Goal: Information Seeking & Learning: Learn about a topic

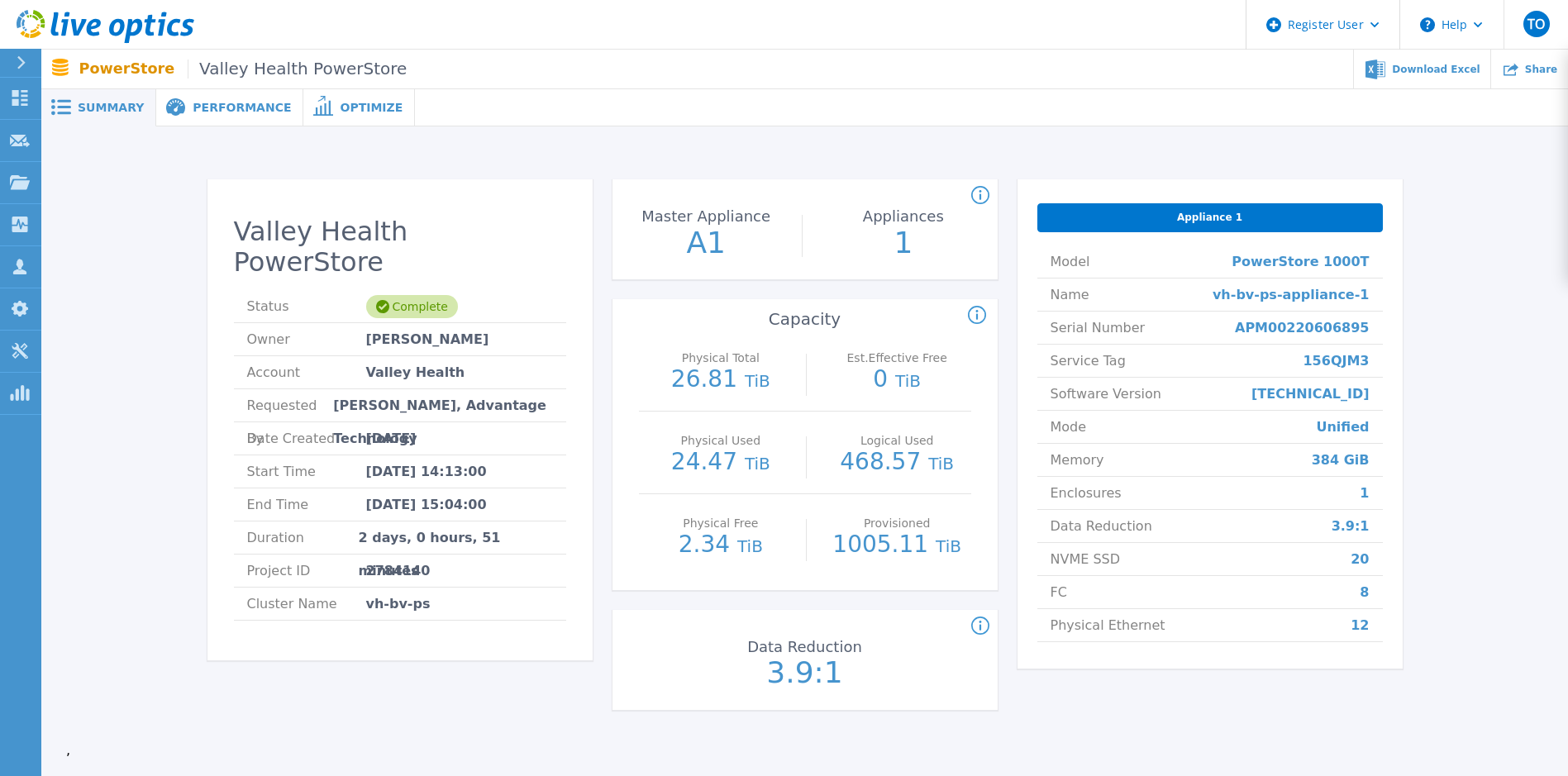
click at [227, 106] on span "Performance" at bounding box center [242, 107] width 98 height 11
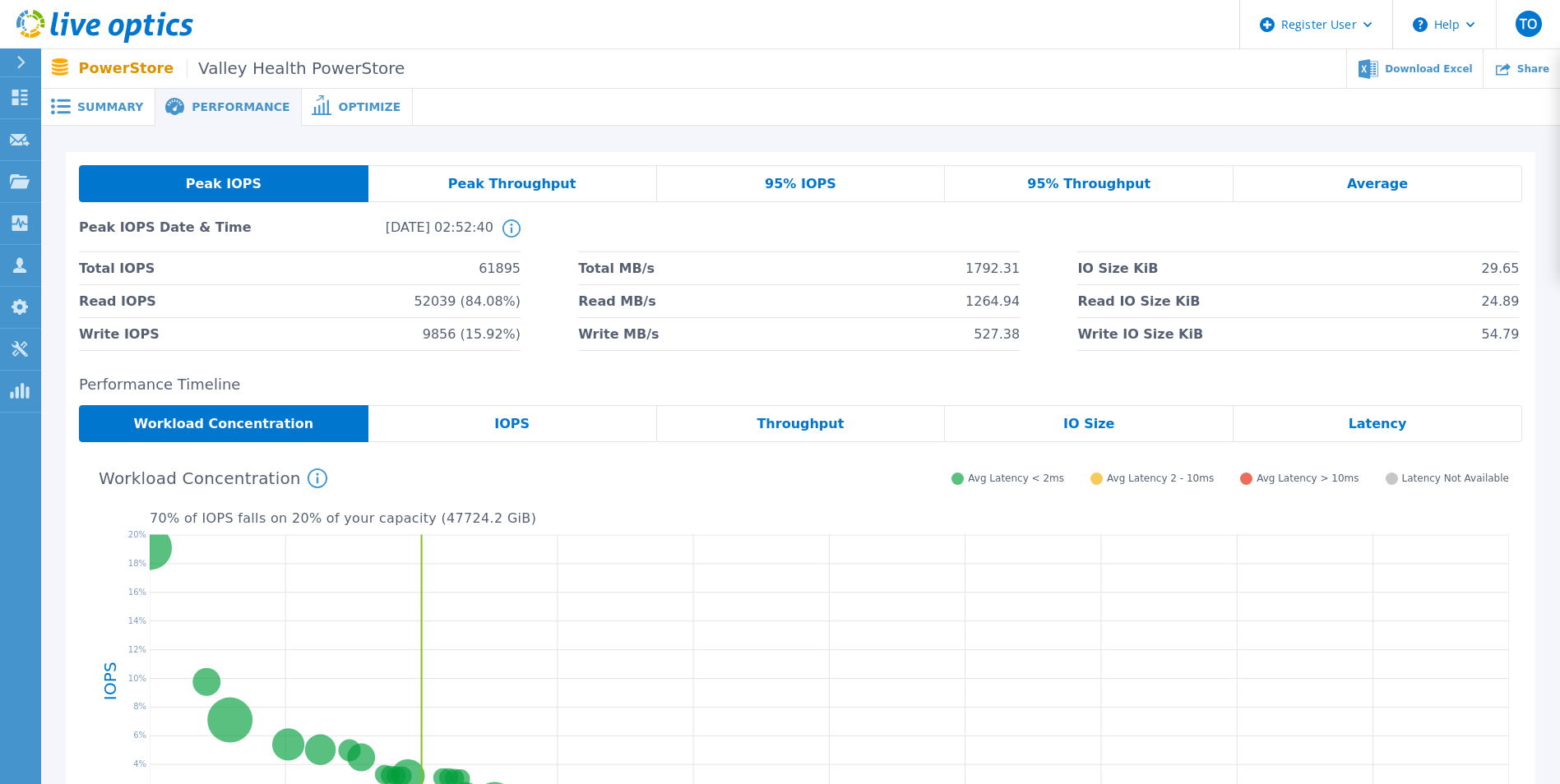
click at [526, 439] on div "IOPS" at bounding box center [513, 423] width 289 height 37
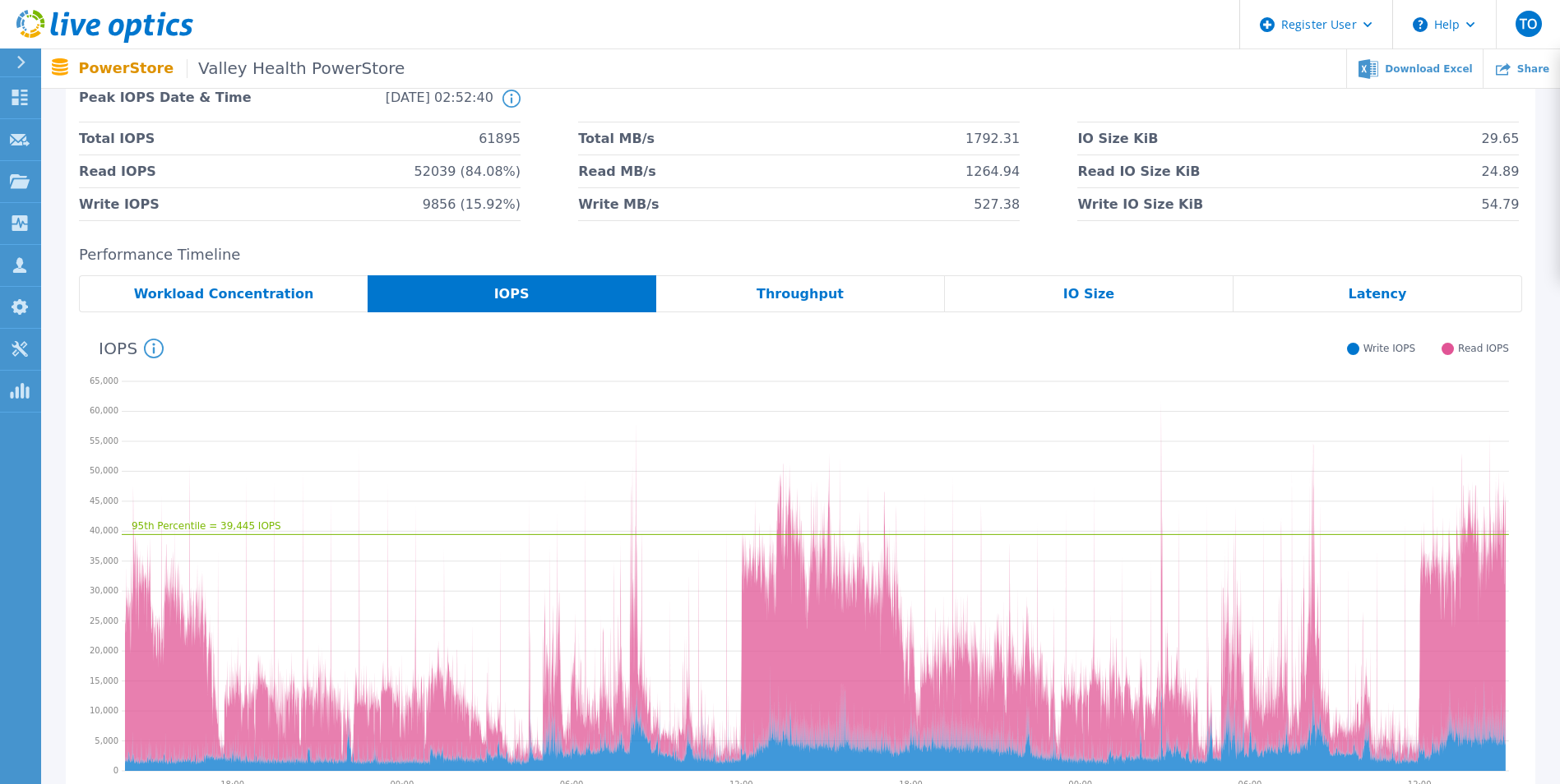
scroll to position [246, 0]
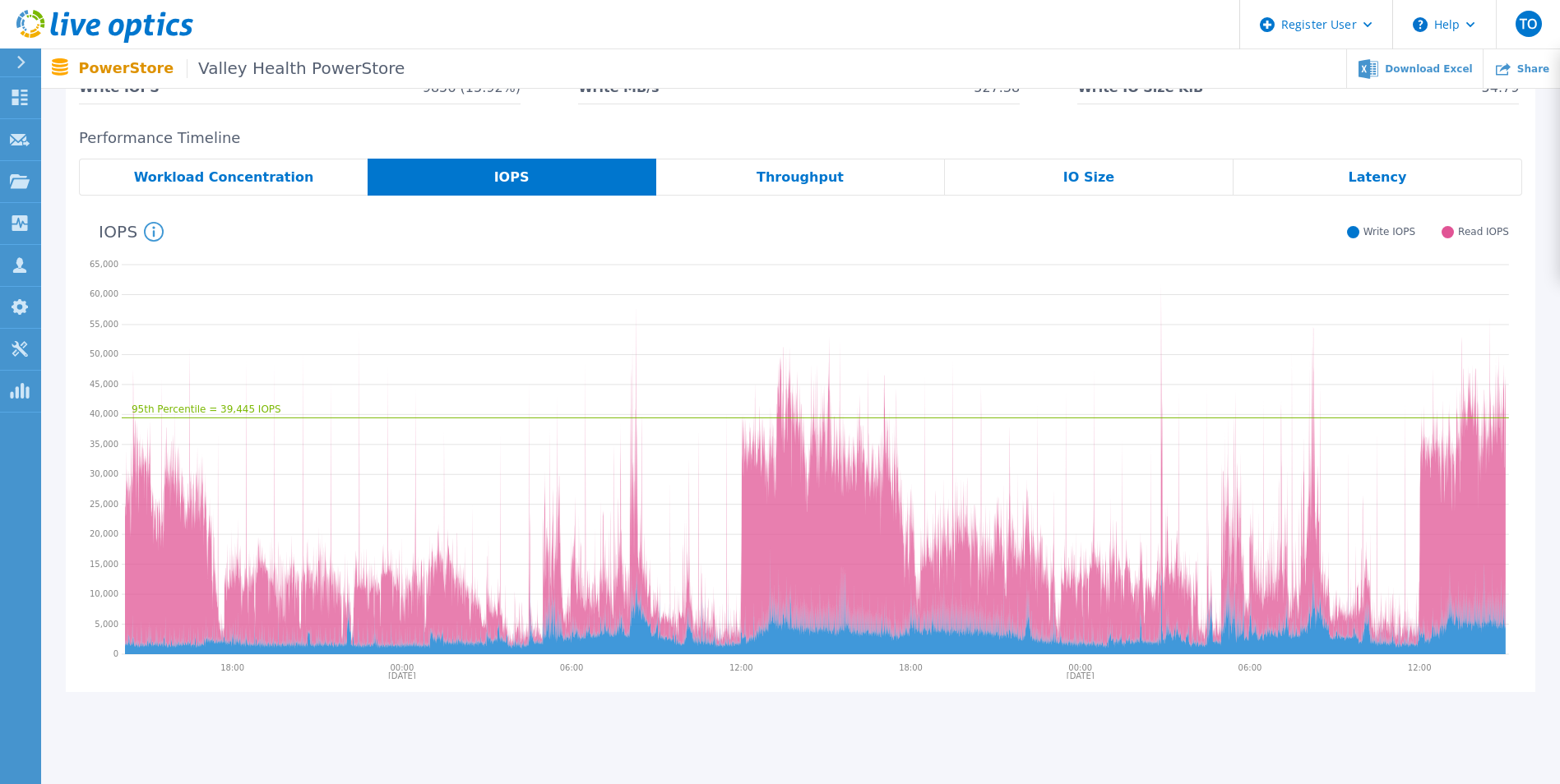
click at [814, 181] on span "Throughput" at bounding box center [801, 177] width 87 height 13
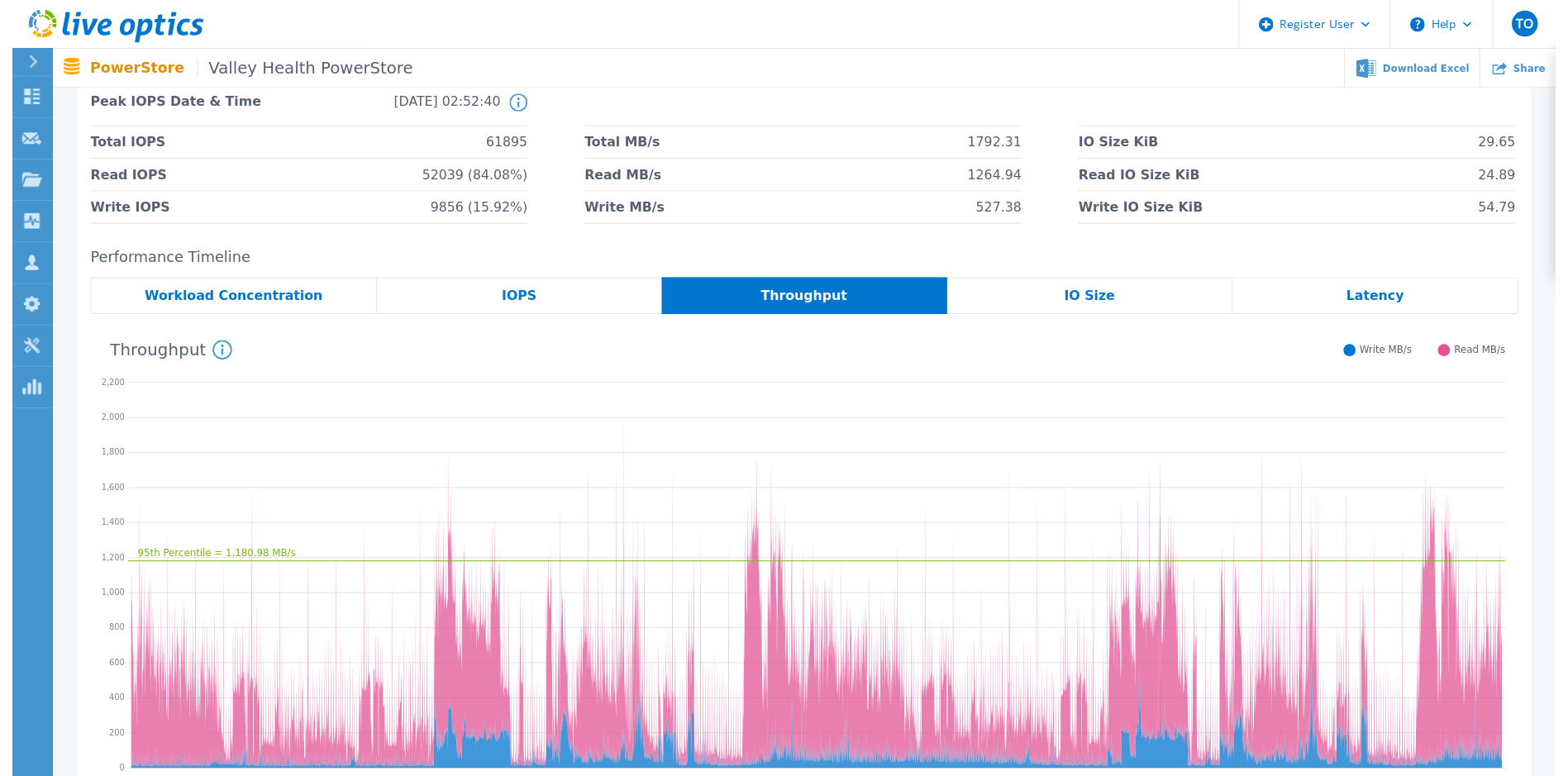
scroll to position [0, 0]
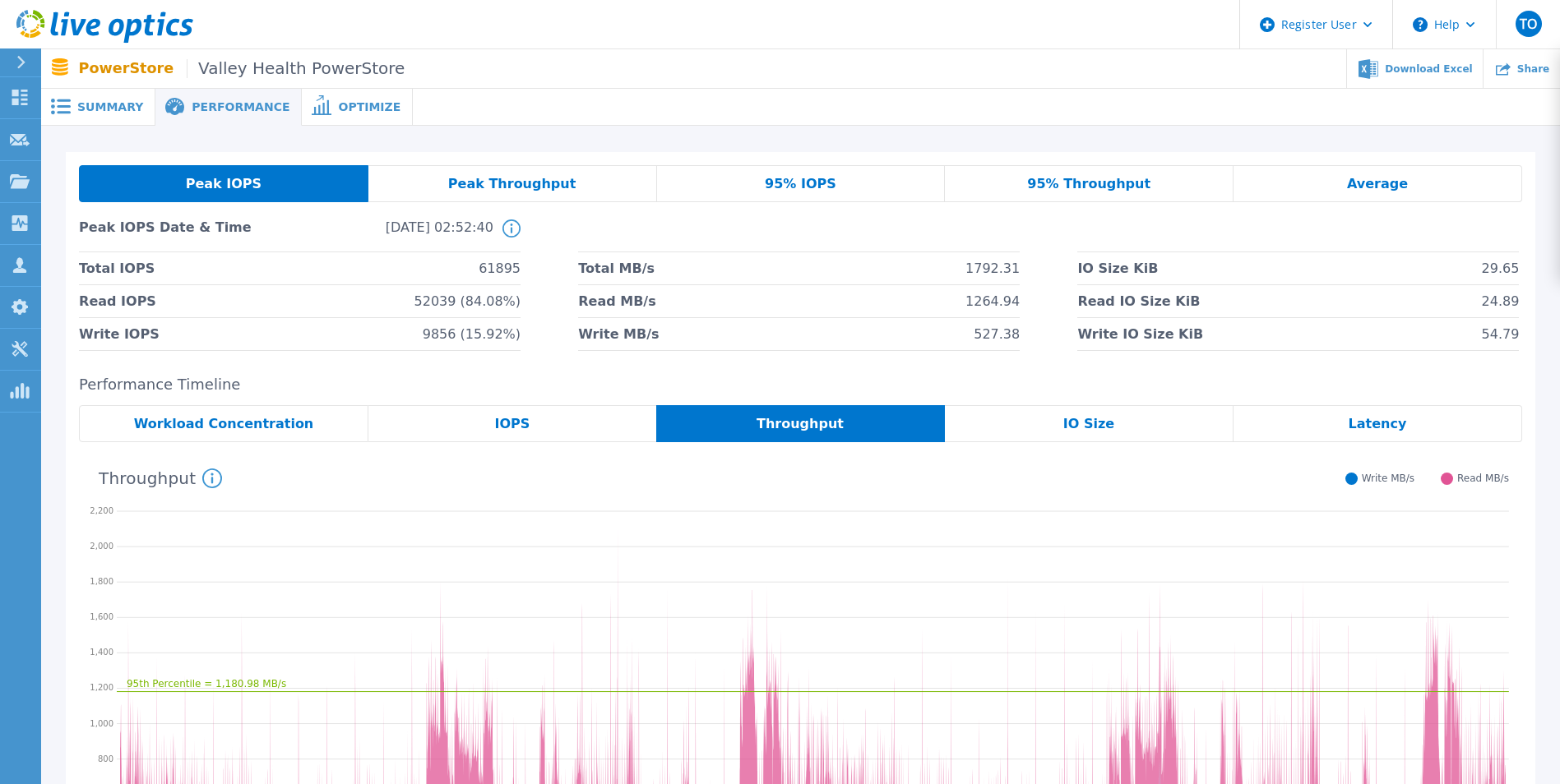
click at [311, 114] on icon at bounding box center [321, 105] width 20 height 20
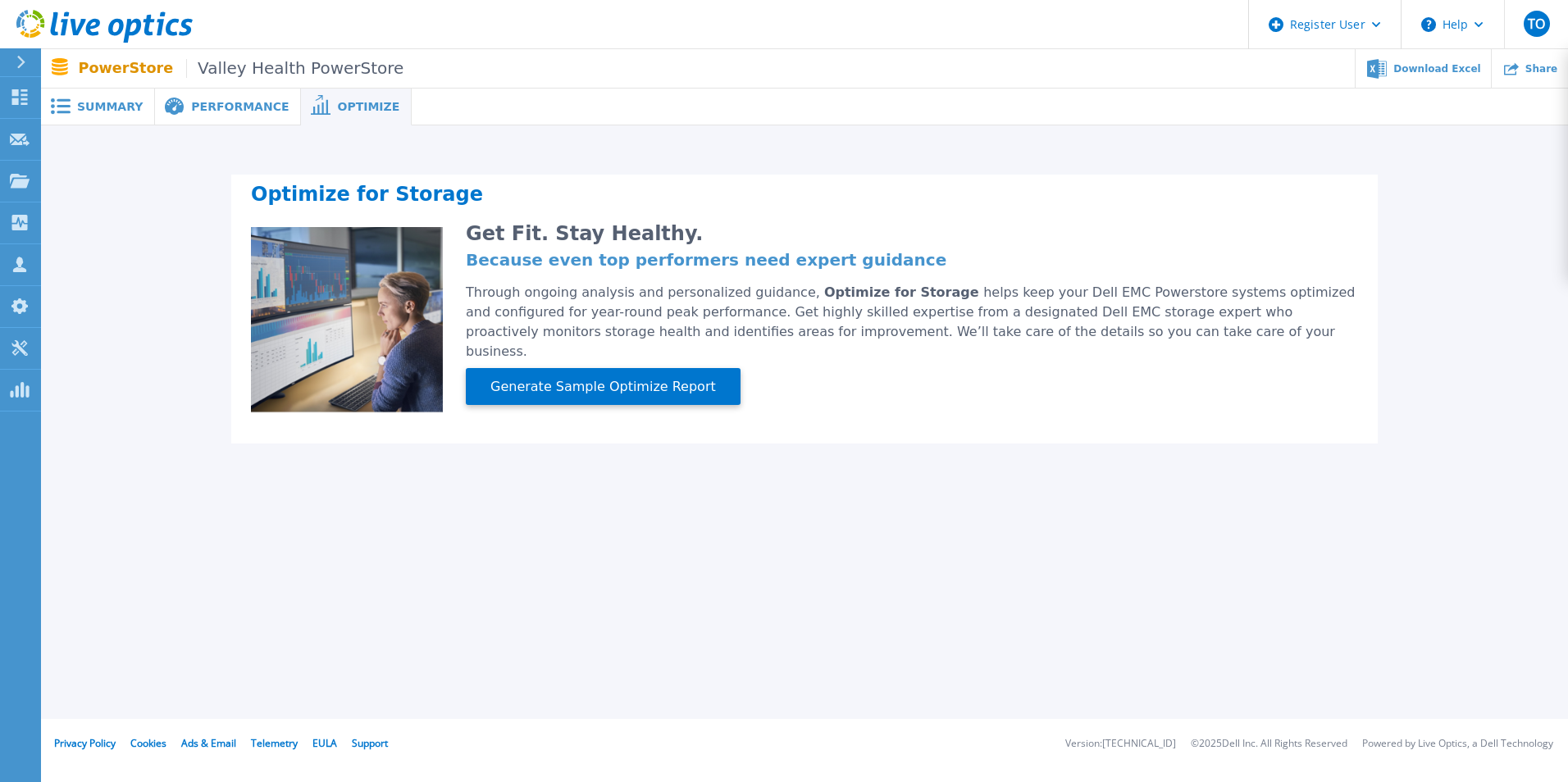
click at [238, 104] on span "Performance" at bounding box center [240, 106] width 97 height 11
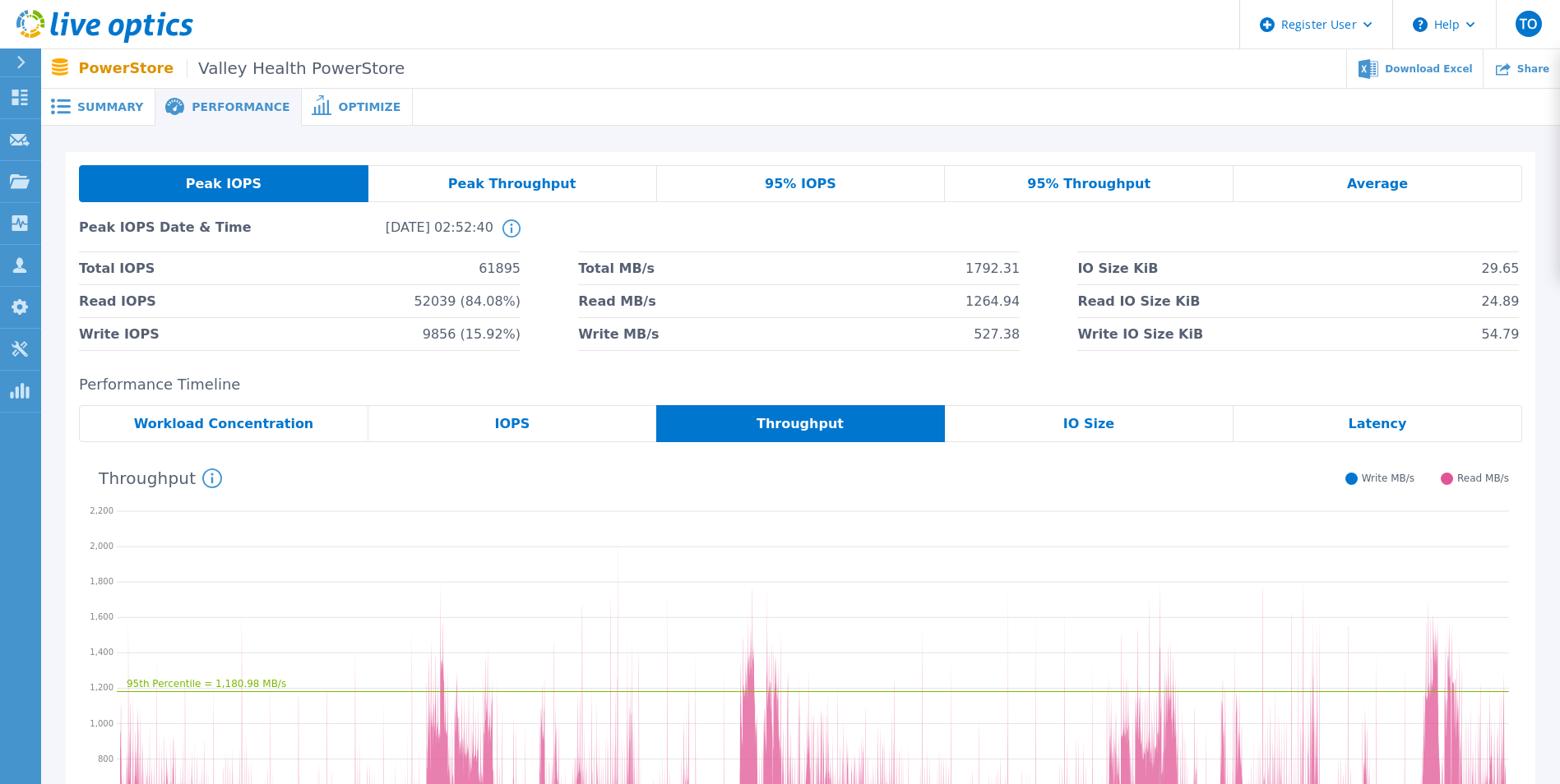
drag, startPoint x: 239, startPoint y: 104, endPoint x: 178, endPoint y: 114, distance: 61.8
click at [178, 114] on span at bounding box center [174, 107] width 36 height 19
click at [74, 104] on span at bounding box center [59, 106] width 36 height 15
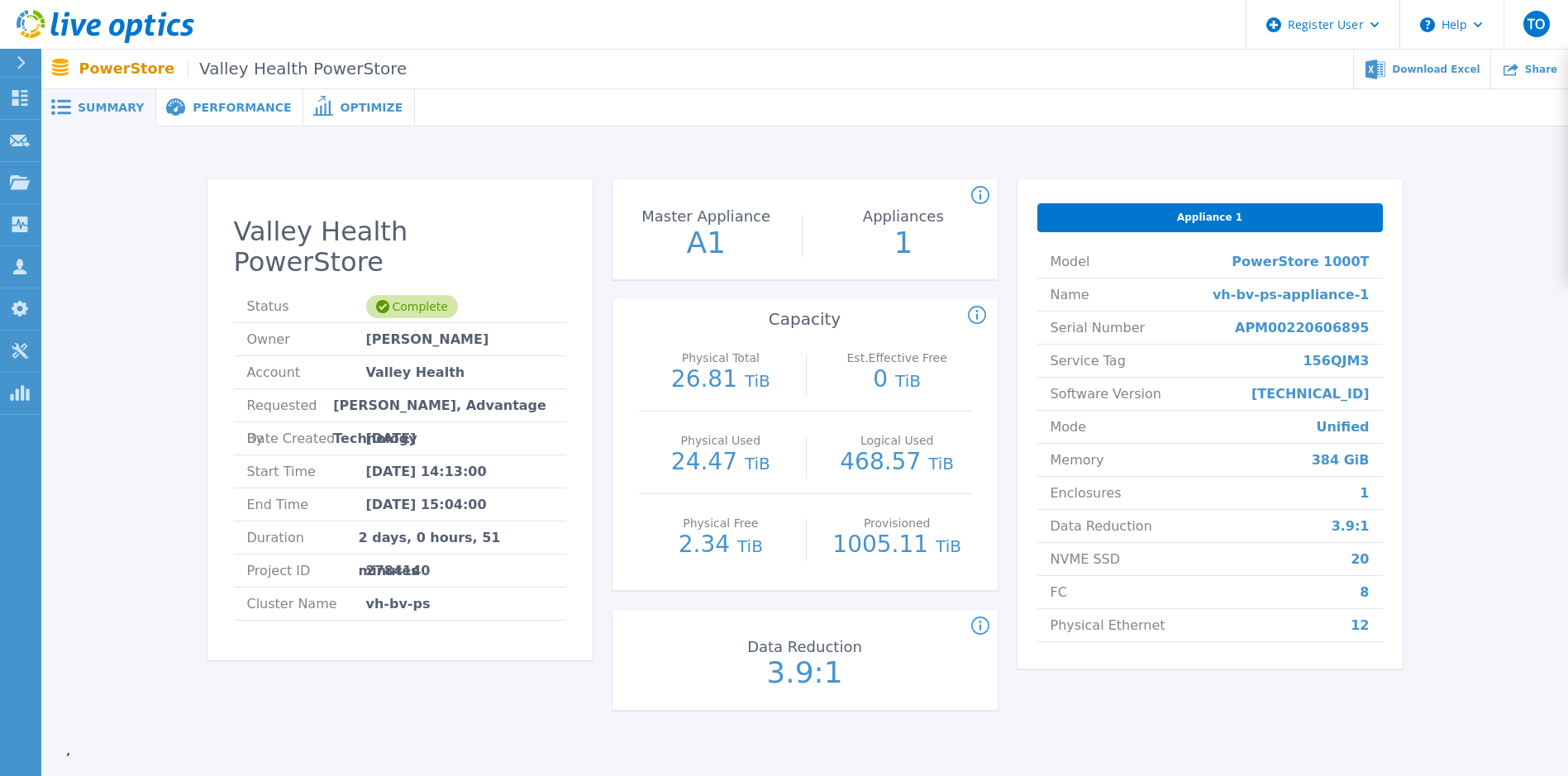
click at [388, 422] on span "Feb 18, 2025" at bounding box center [391, 438] width 51 height 33
drag, startPoint x: 499, startPoint y: 412, endPoint x: 431, endPoint y: 419, distance: 68.4
click at [431, 422] on li "Date Created Feb 18, 2025" at bounding box center [400, 438] width 333 height 33
drag, startPoint x: 431, startPoint y: 419, endPoint x: 499, endPoint y: 441, distance: 71.5
click at [499, 455] on li "Start Time Feb 16, 2025 14:13:00" at bounding box center [400, 472] width 333 height 33
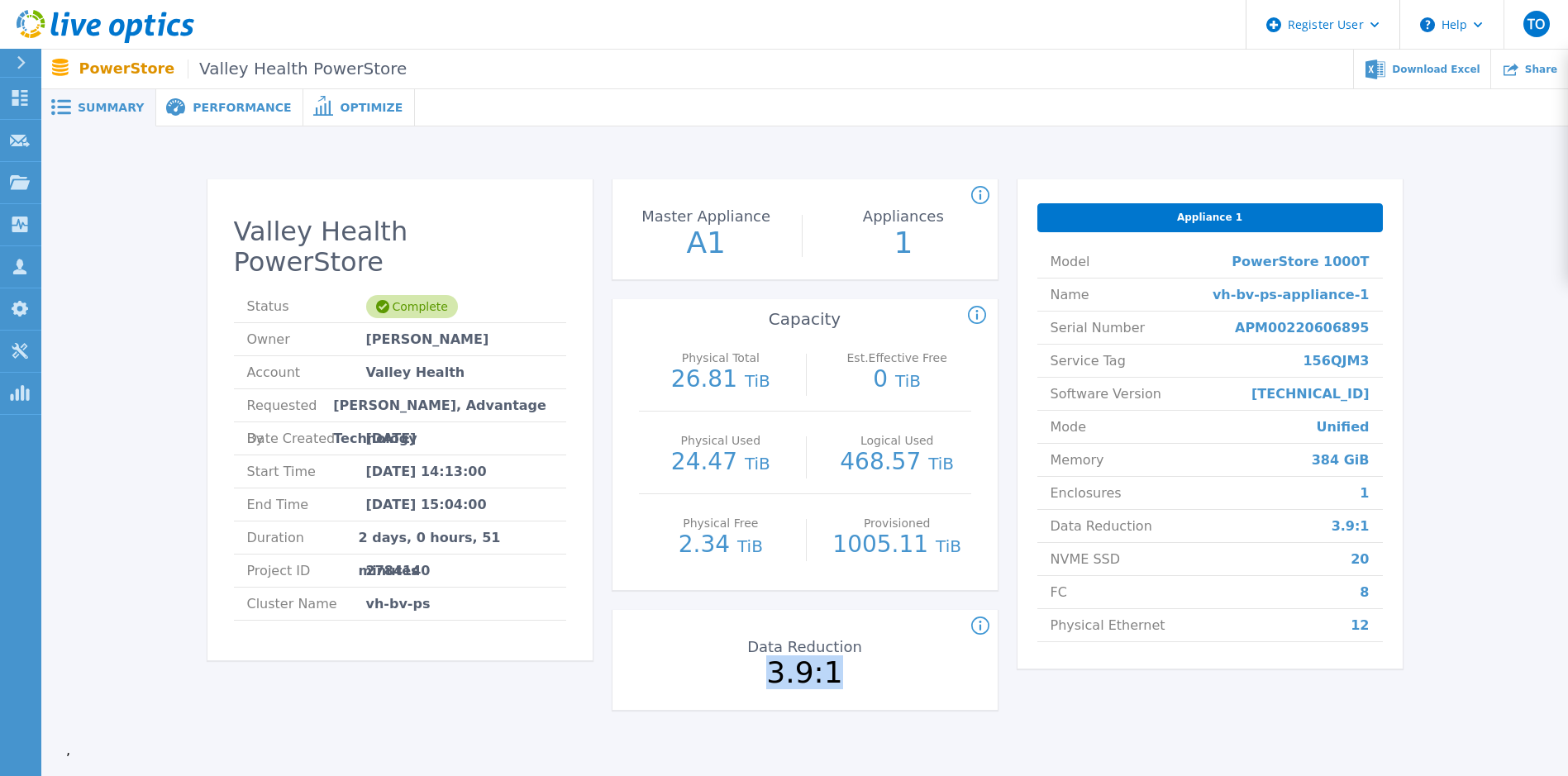
drag, startPoint x: 894, startPoint y: 701, endPoint x: 763, endPoint y: 701, distance: 131.0
click at [763, 701] on div "Data Reduction 3.9:1" at bounding box center [805, 662] width 185 height 82
drag, startPoint x: 763, startPoint y: 701, endPoint x: 824, endPoint y: 674, distance: 66.7
click at [824, 674] on p "3.9:1" at bounding box center [805, 672] width 185 height 30
click at [988, 626] on icon at bounding box center [980, 626] width 18 height 20
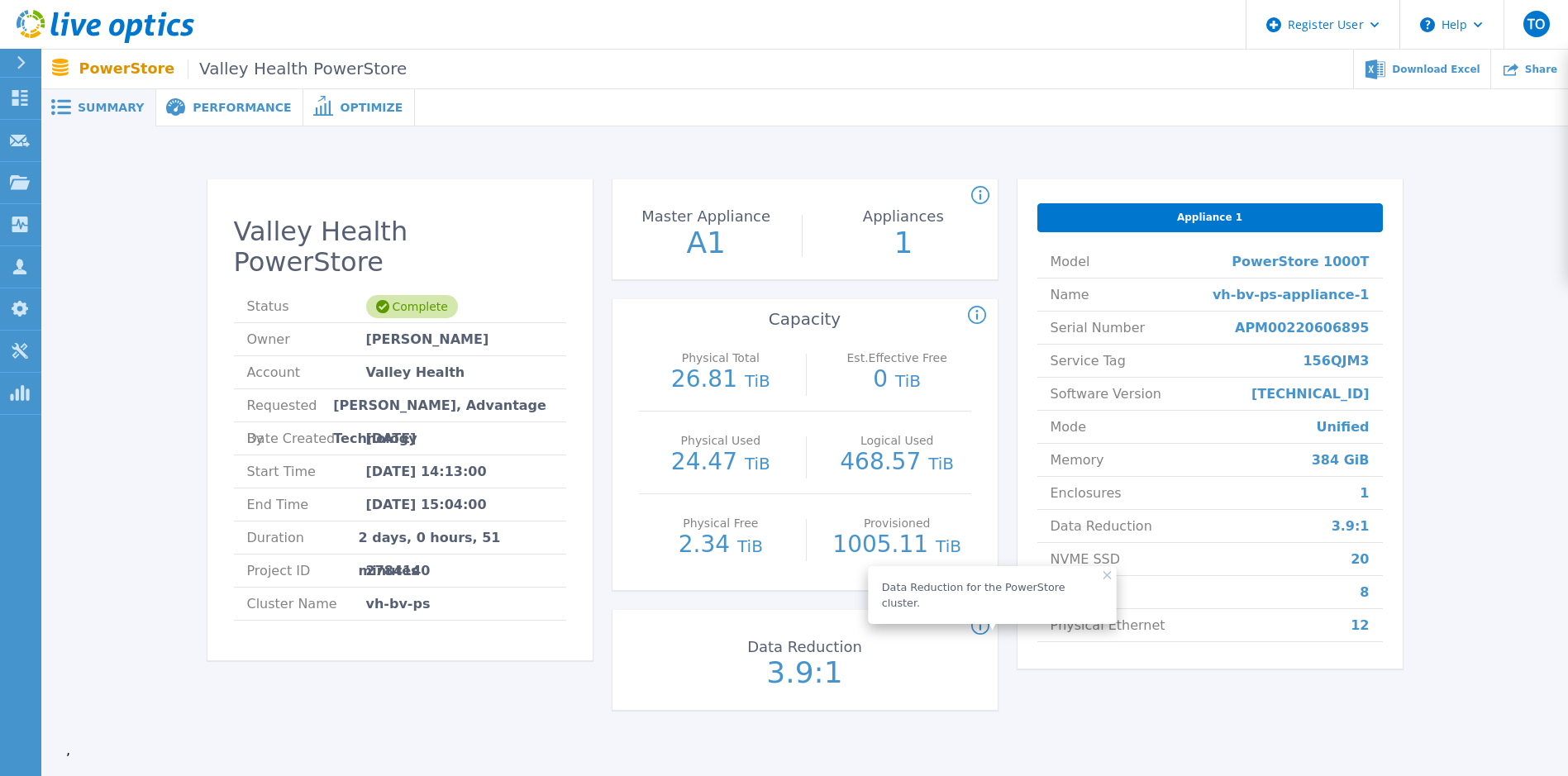
click at [1103, 574] on rect at bounding box center [1107, 575] width 9 height 9
drag, startPoint x: 1351, startPoint y: 517, endPoint x: 1379, endPoint y: 527, distance: 29.7
click at [1379, 527] on li "Data Reduction 3.9:1" at bounding box center [1210, 526] width 346 height 33
click at [1375, 527] on li "Data Reduction 3.9:1" at bounding box center [1210, 526] width 346 height 33
drag, startPoint x: 1375, startPoint y: 527, endPoint x: 1325, endPoint y: 532, distance: 50.2
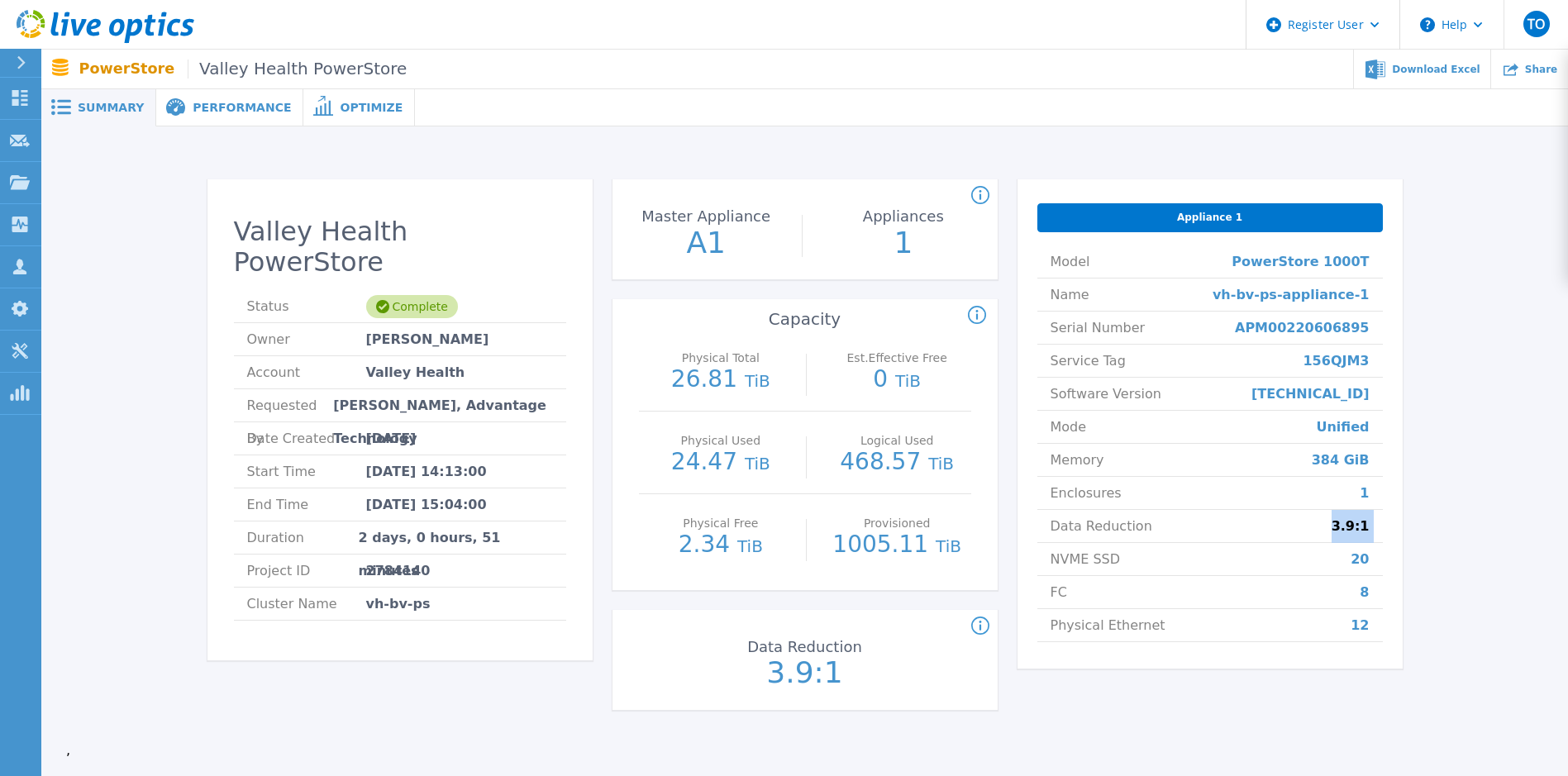
click at [1325, 532] on li "Data Reduction 3.9:1" at bounding box center [1210, 526] width 346 height 33
click at [1325, 530] on li "Data Reduction 3.9:1" at bounding box center [1210, 526] width 346 height 33
drag, startPoint x: 1359, startPoint y: 486, endPoint x: 1380, endPoint y: 496, distance: 23.3
click at [1380, 496] on li "Enclosures 1" at bounding box center [1210, 493] width 346 height 33
drag, startPoint x: 1380, startPoint y: 496, endPoint x: 1386, endPoint y: 561, distance: 65.3
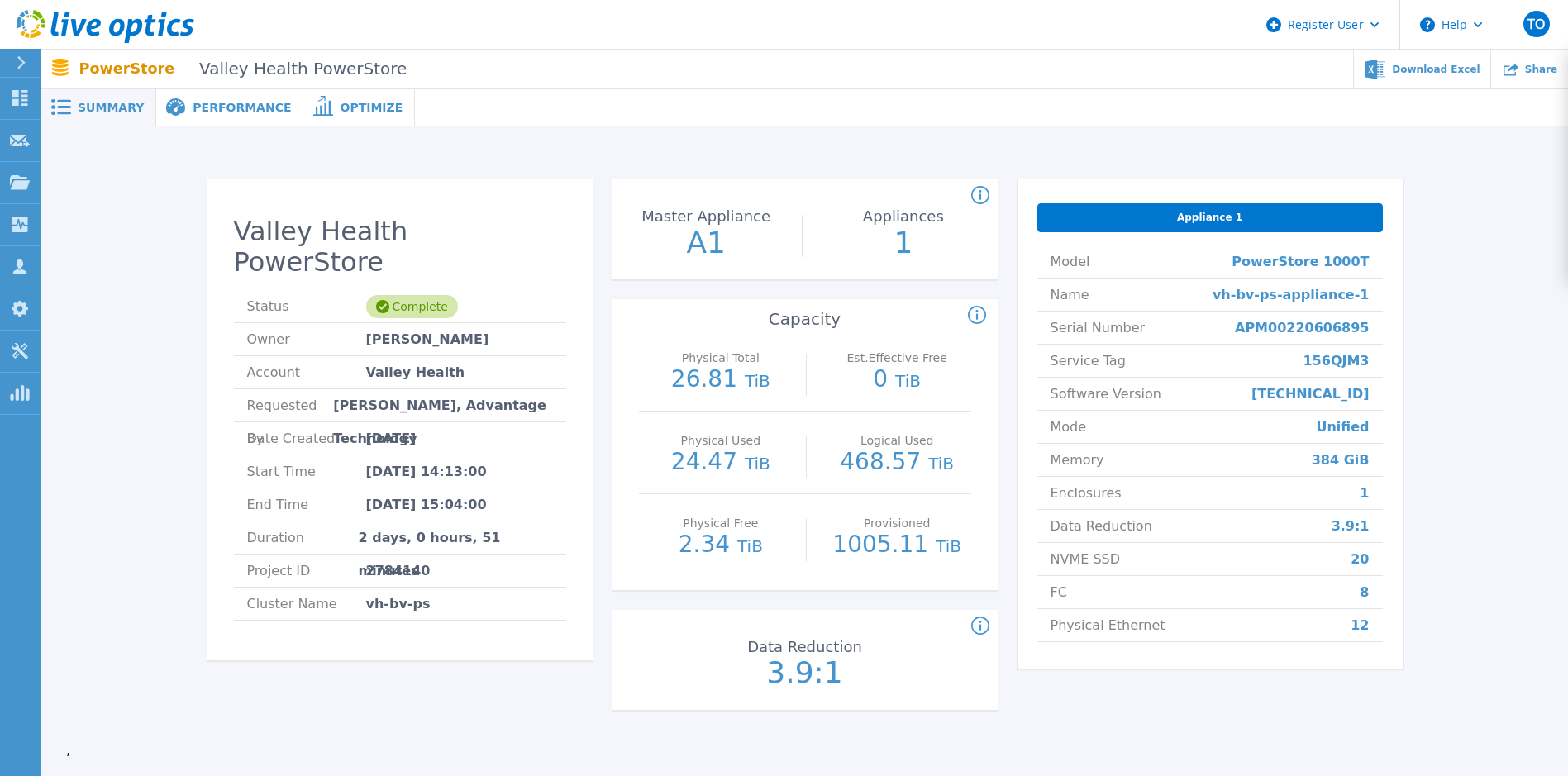
click at [1386, 561] on div "Appliance 1 Model PowerStore 1000T Name vh-bv-ps-appliance-1 Serial Number APM0…" at bounding box center [1210, 424] width 385 height 489
drag, startPoint x: 1385, startPoint y: 604, endPoint x: 1346, endPoint y: 596, distance: 39.8
click at [1346, 596] on div "Appliance 1 Model PowerStore 1000T Name vh-bv-ps-appliance-1 Serial Number APM0…" at bounding box center [1210, 424] width 385 height 489
drag, startPoint x: 1346, startPoint y: 596, endPoint x: 1327, endPoint y: 589, distance: 20.2
click at [1327, 589] on li "FC 8" at bounding box center [1210, 592] width 346 height 33
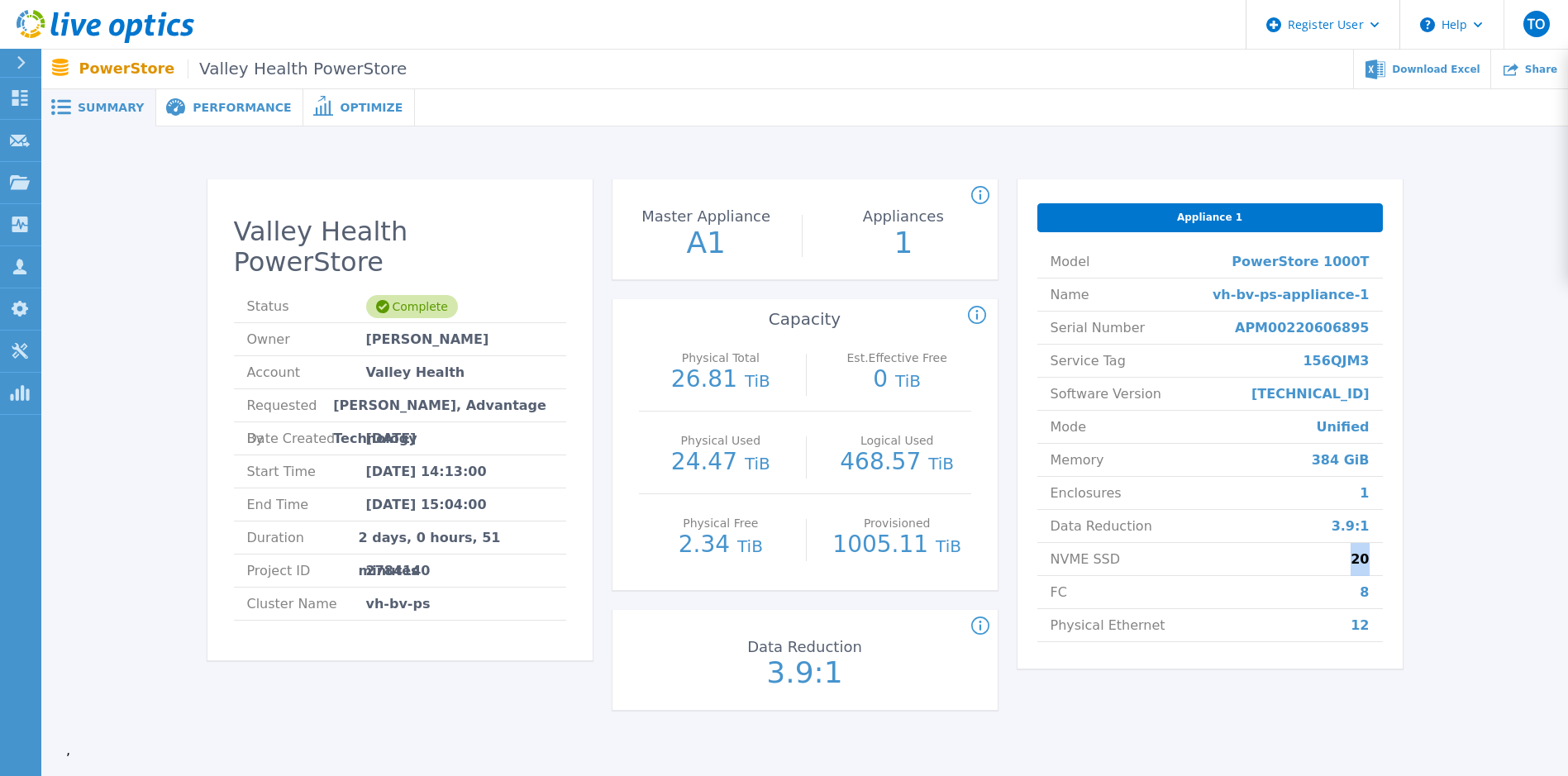
drag, startPoint x: 1351, startPoint y: 557, endPoint x: 1379, endPoint y: 566, distance: 29.4
click at [1379, 566] on li "NVME SSD 20" at bounding box center [1210, 559] width 346 height 33
drag, startPoint x: 1379, startPoint y: 566, endPoint x: 1382, endPoint y: 630, distance: 64.1
click at [1382, 630] on li "Physical Ethernet 12" at bounding box center [1210, 626] width 346 height 33
drag, startPoint x: 1382, startPoint y: 630, endPoint x: 1306, endPoint y: 517, distance: 136.2
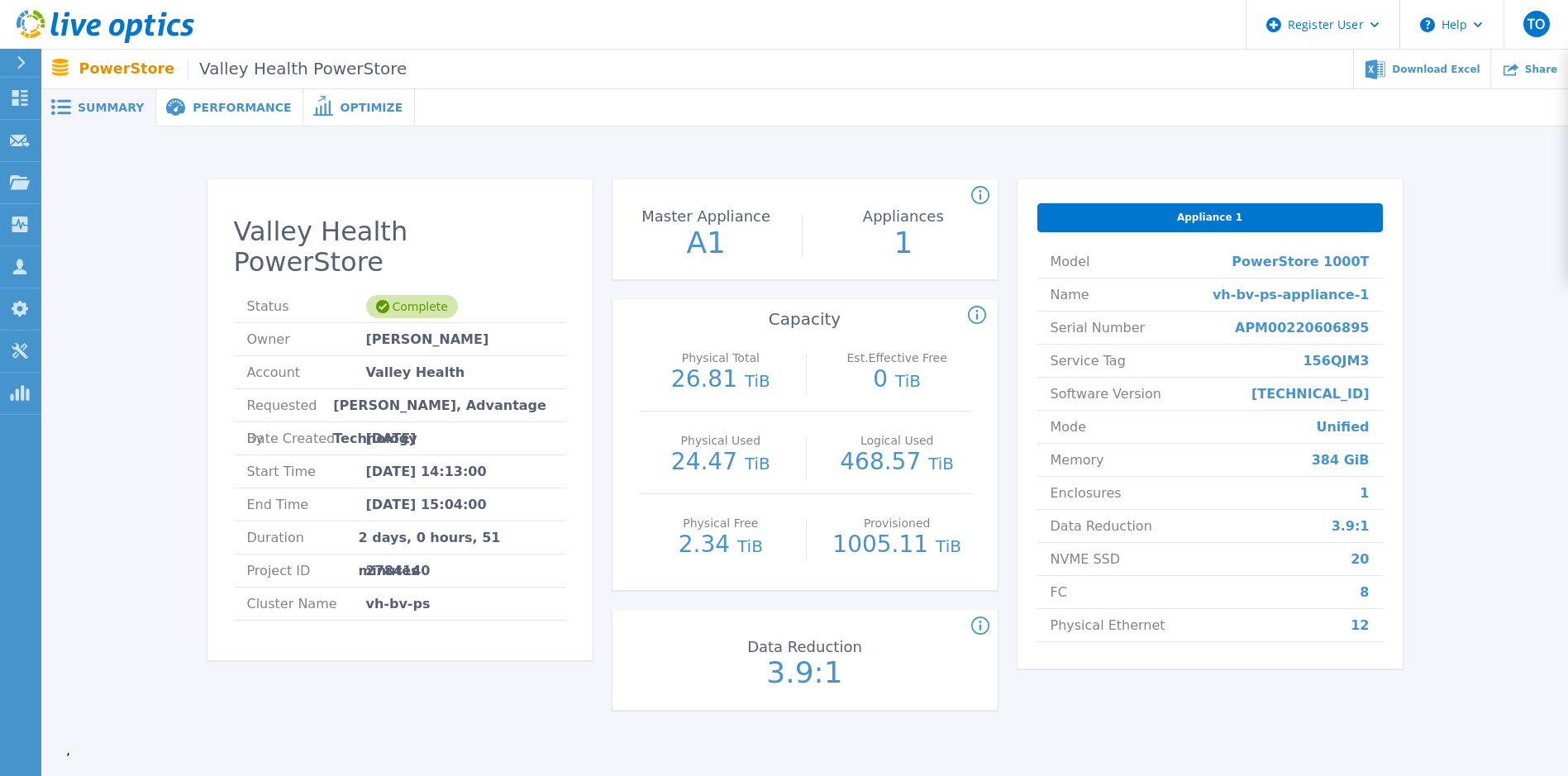
click at [1306, 517] on li "Data Reduction 3.9:1" at bounding box center [1210, 526] width 346 height 33
click at [188, 125] on div "Performance" at bounding box center [230, 107] width 147 height 37
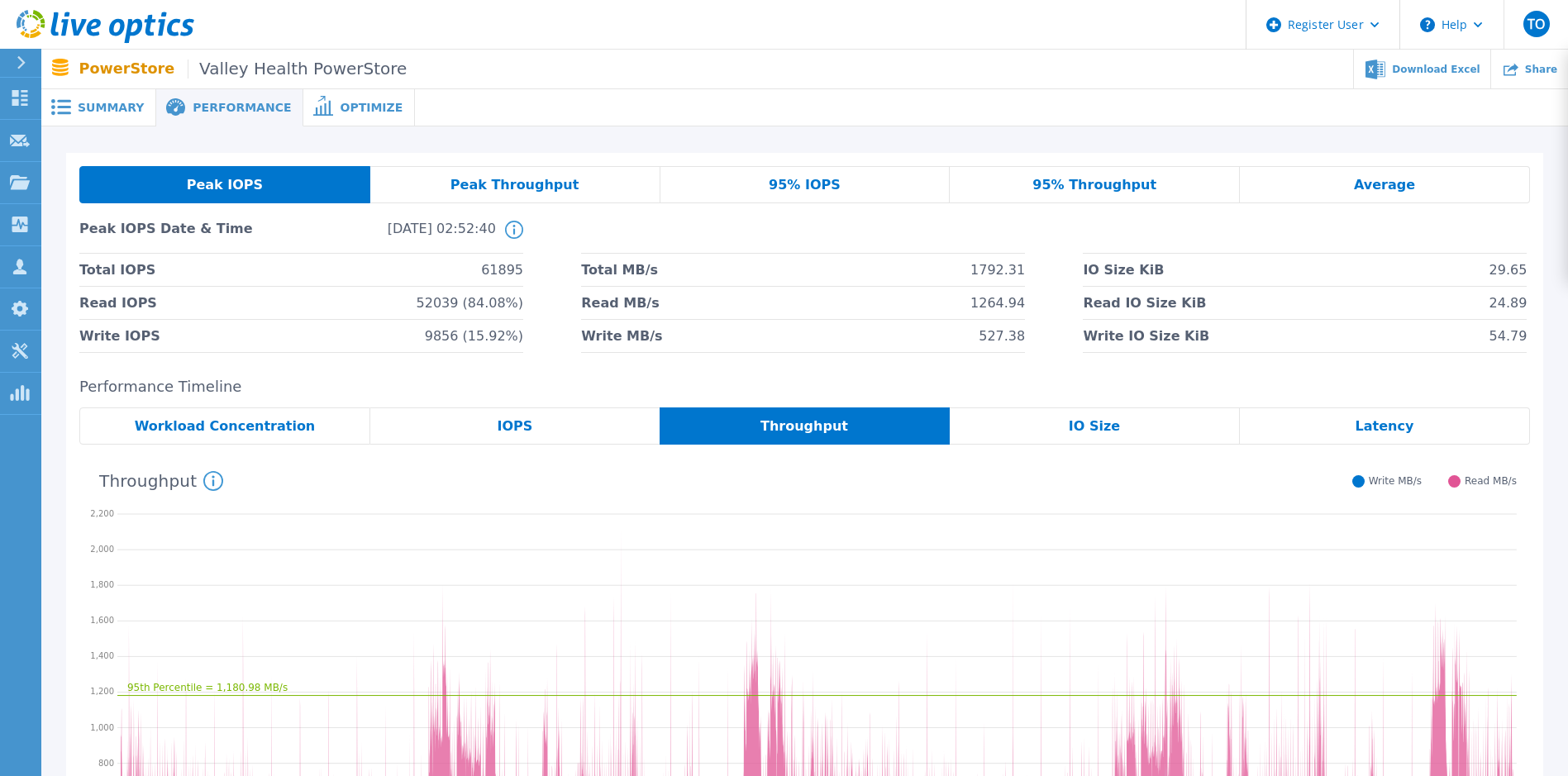
click at [193, 108] on span "Performance" at bounding box center [242, 107] width 98 height 11
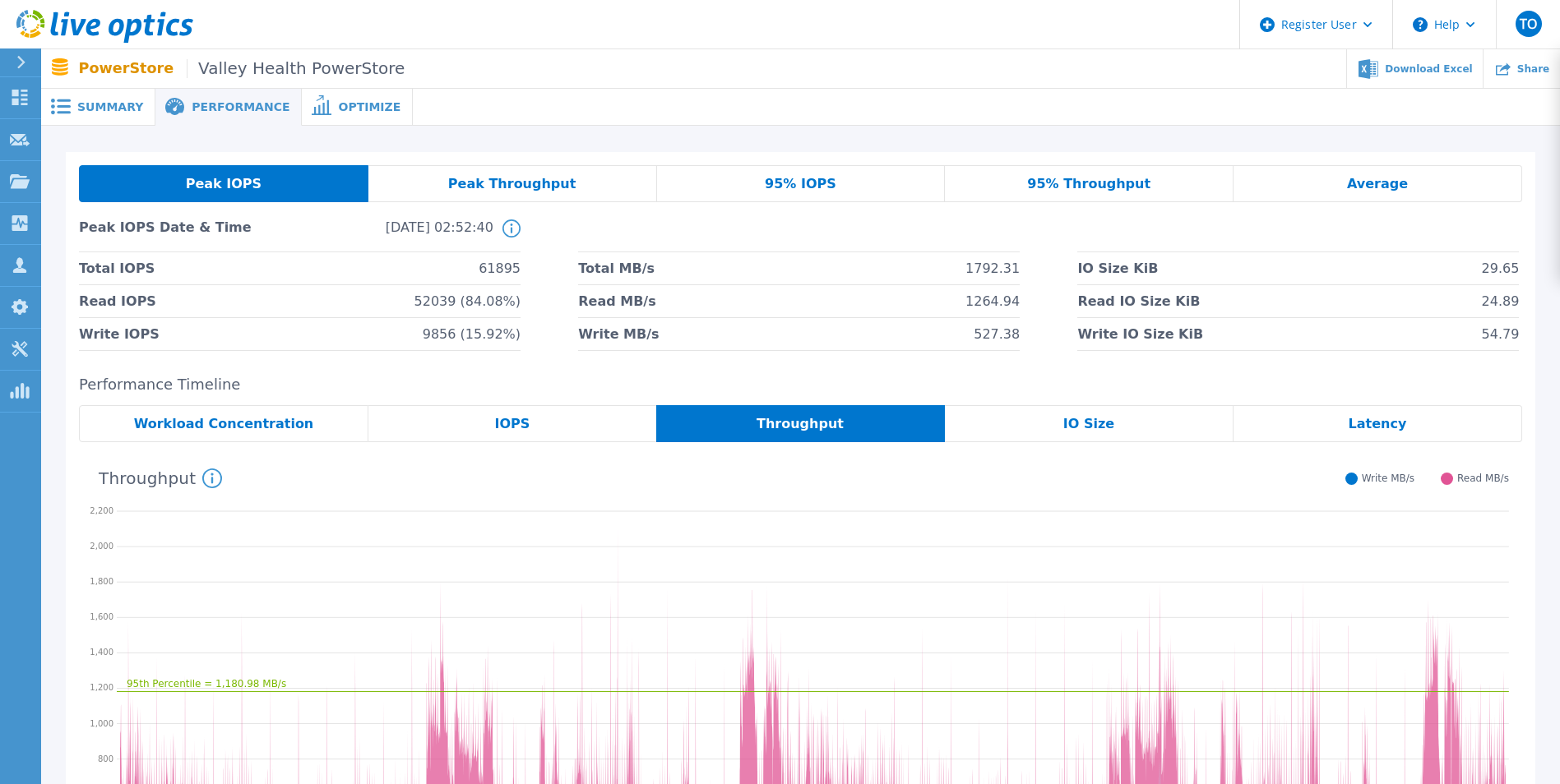
click at [887, 191] on div "95% IOPS" at bounding box center [801, 183] width 289 height 37
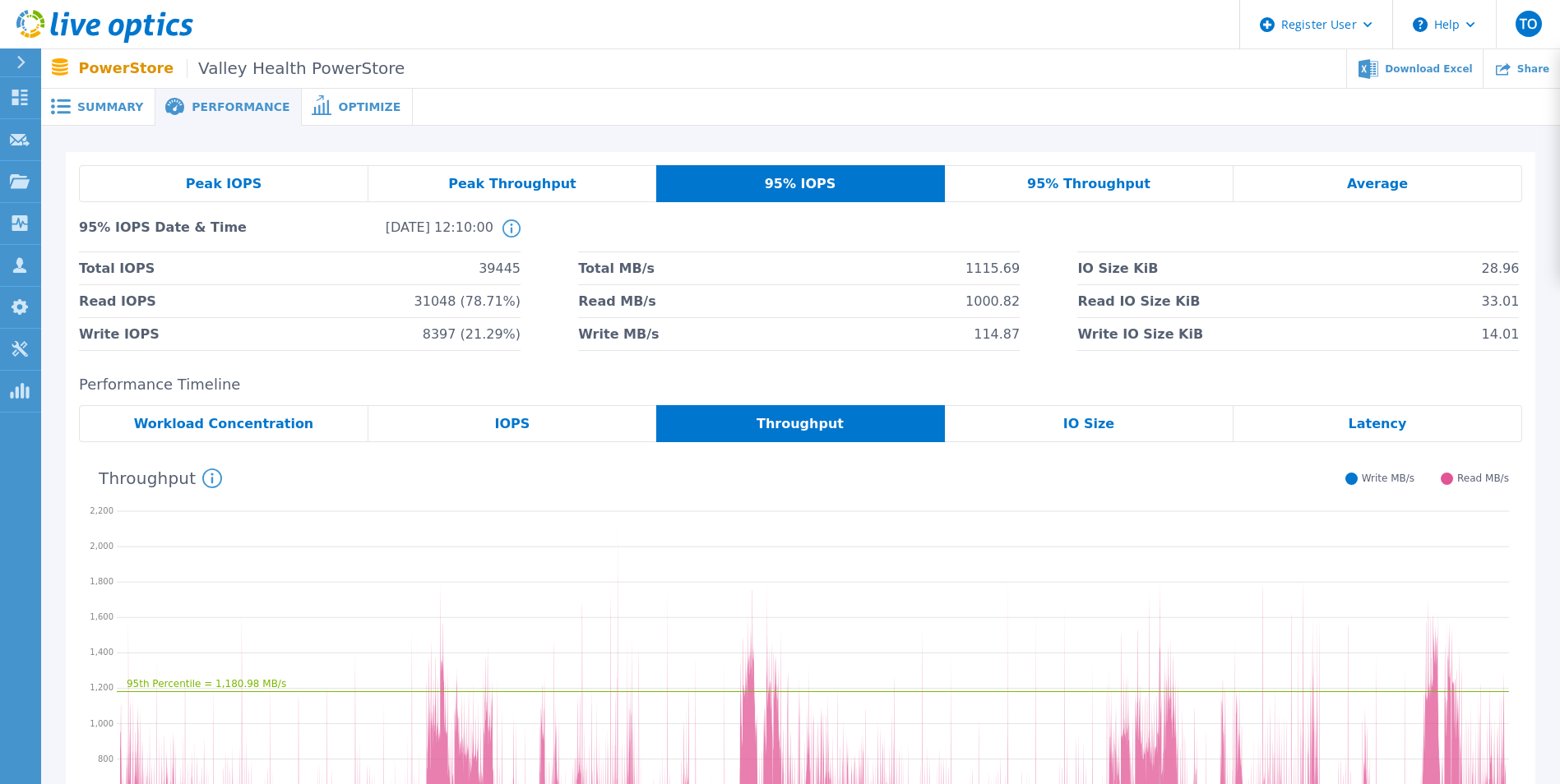
click at [636, 399] on div "Performance Timeline Workload Concentration IOPS Throughput IO Size Latency 95t…" at bounding box center [801, 657] width 1469 height 563
click at [600, 427] on div "IOPS" at bounding box center [512, 423] width 288 height 37
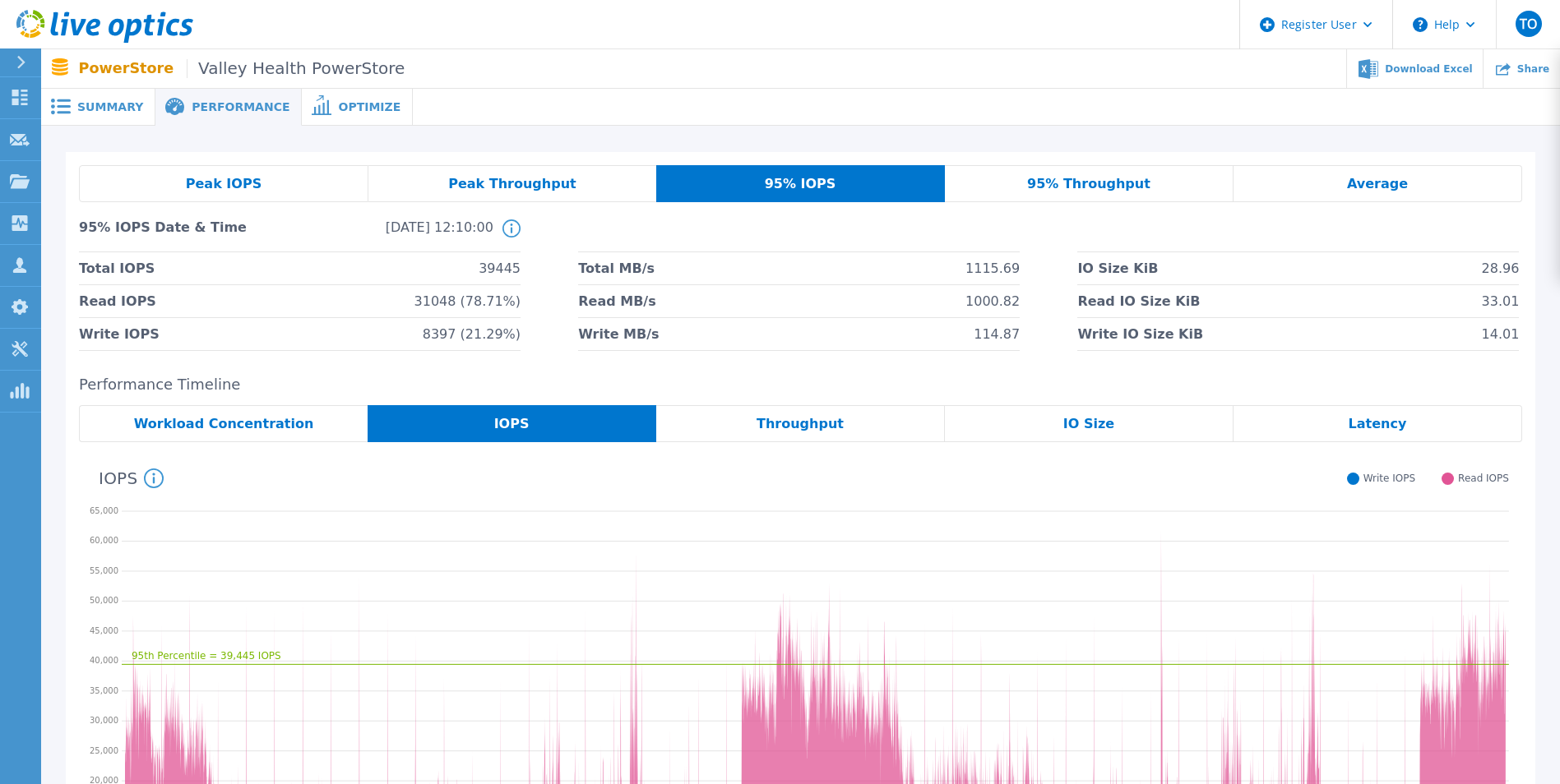
click at [283, 433] on div "Workload Concentration" at bounding box center [223, 423] width 289 height 37
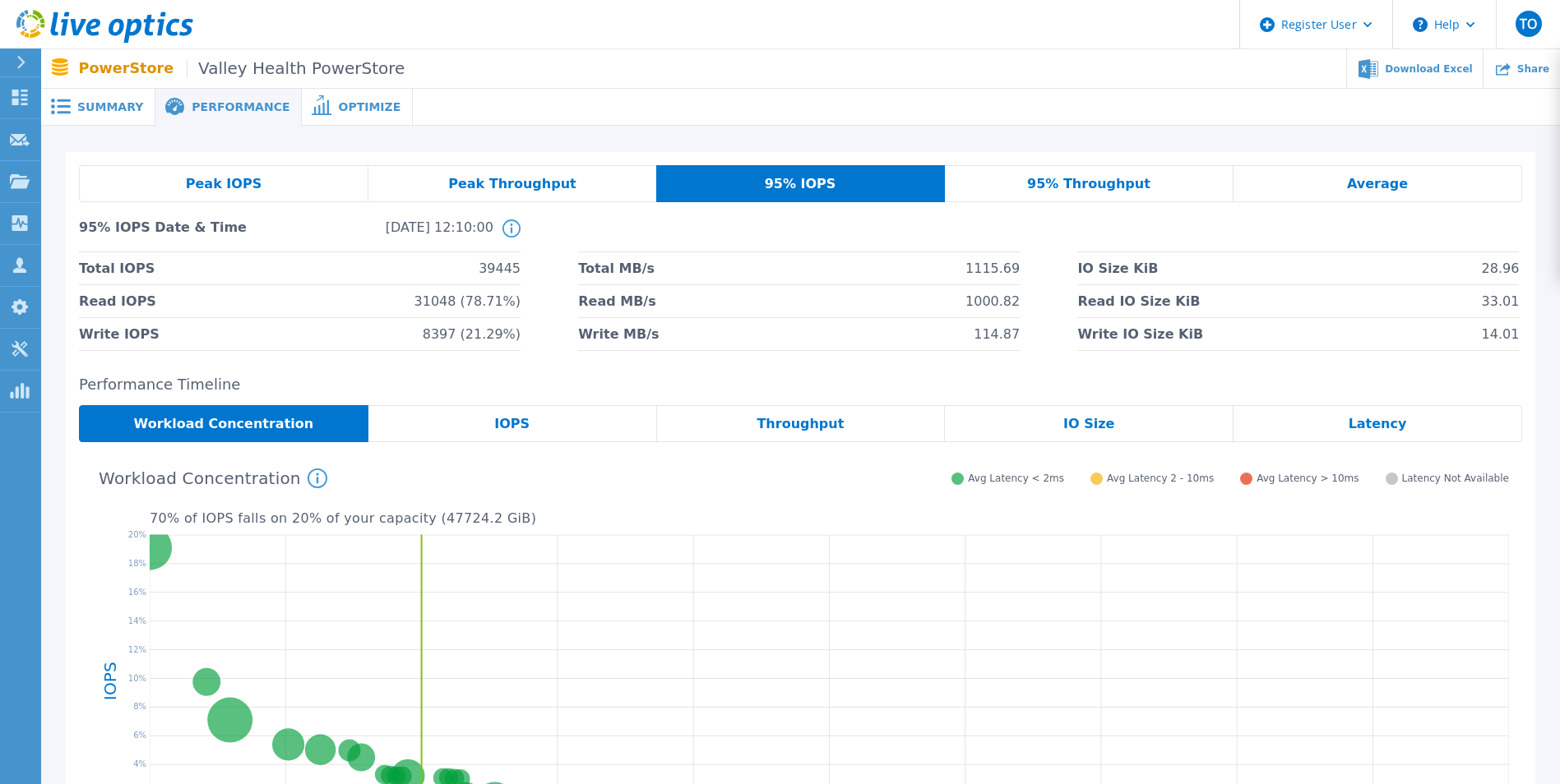
click at [113, 113] on span "Summary" at bounding box center [109, 106] width 66 height 11
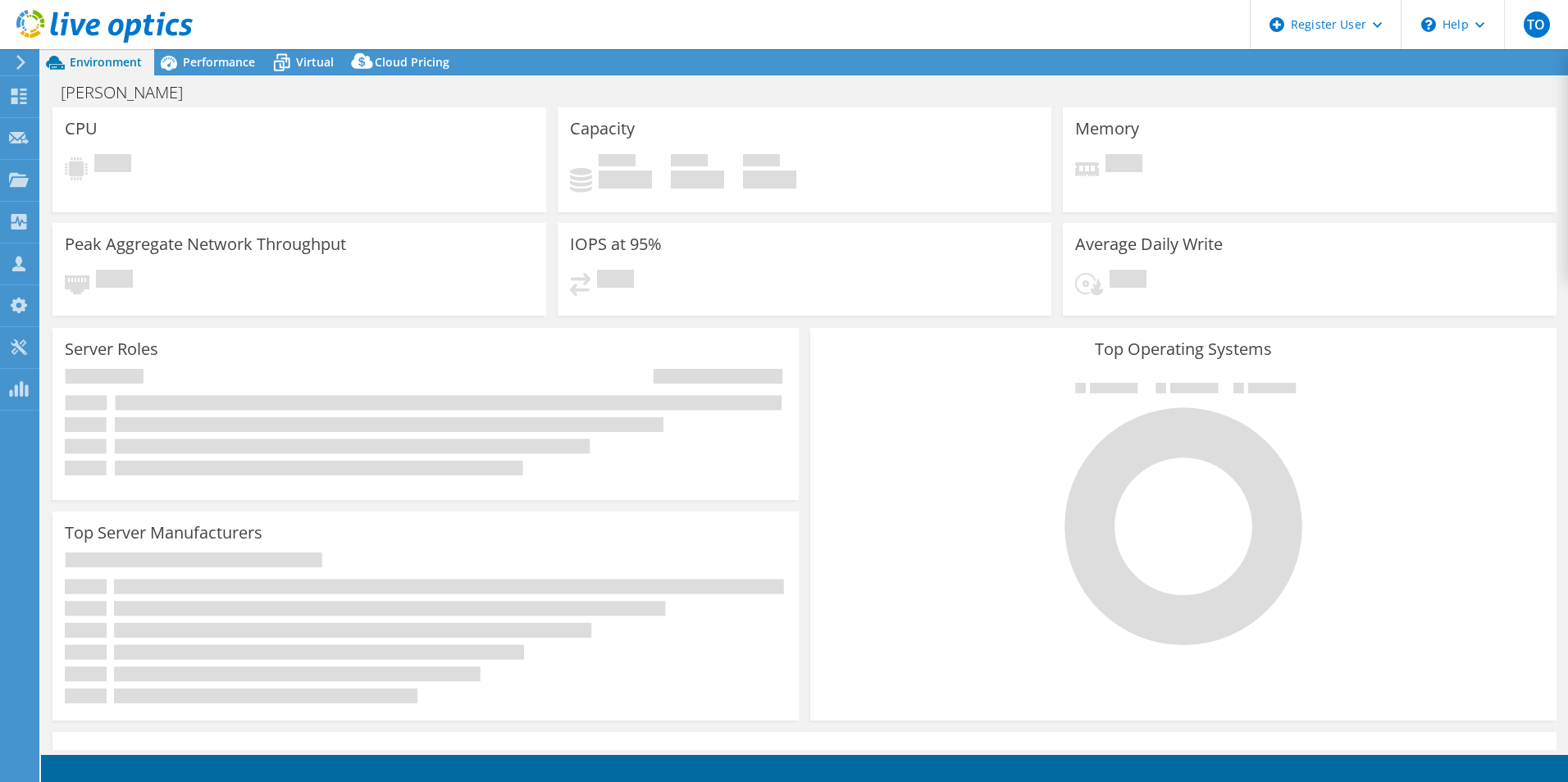
select select "USD"
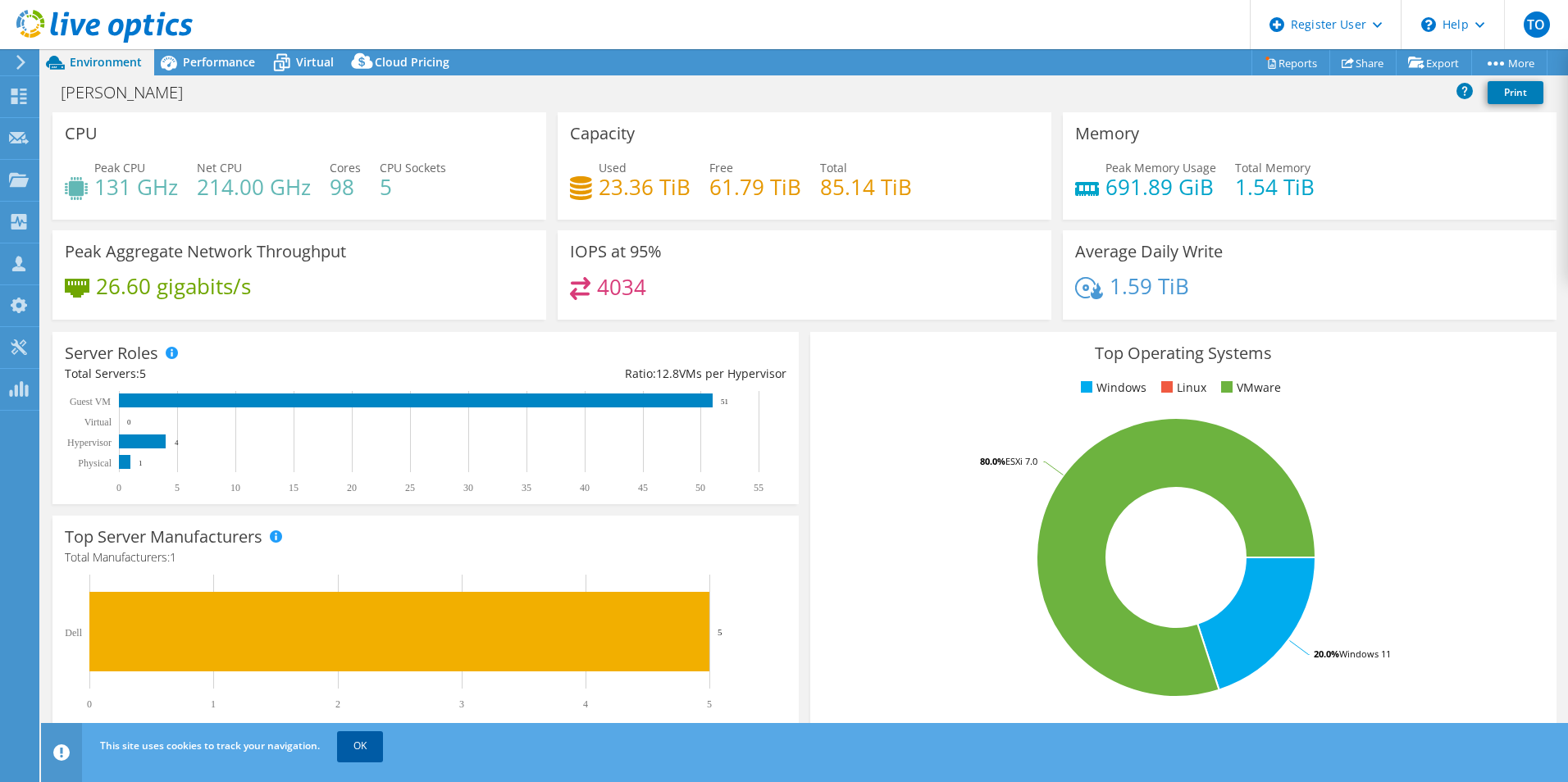
click at [369, 732] on link "OK" at bounding box center [360, 746] width 46 height 30
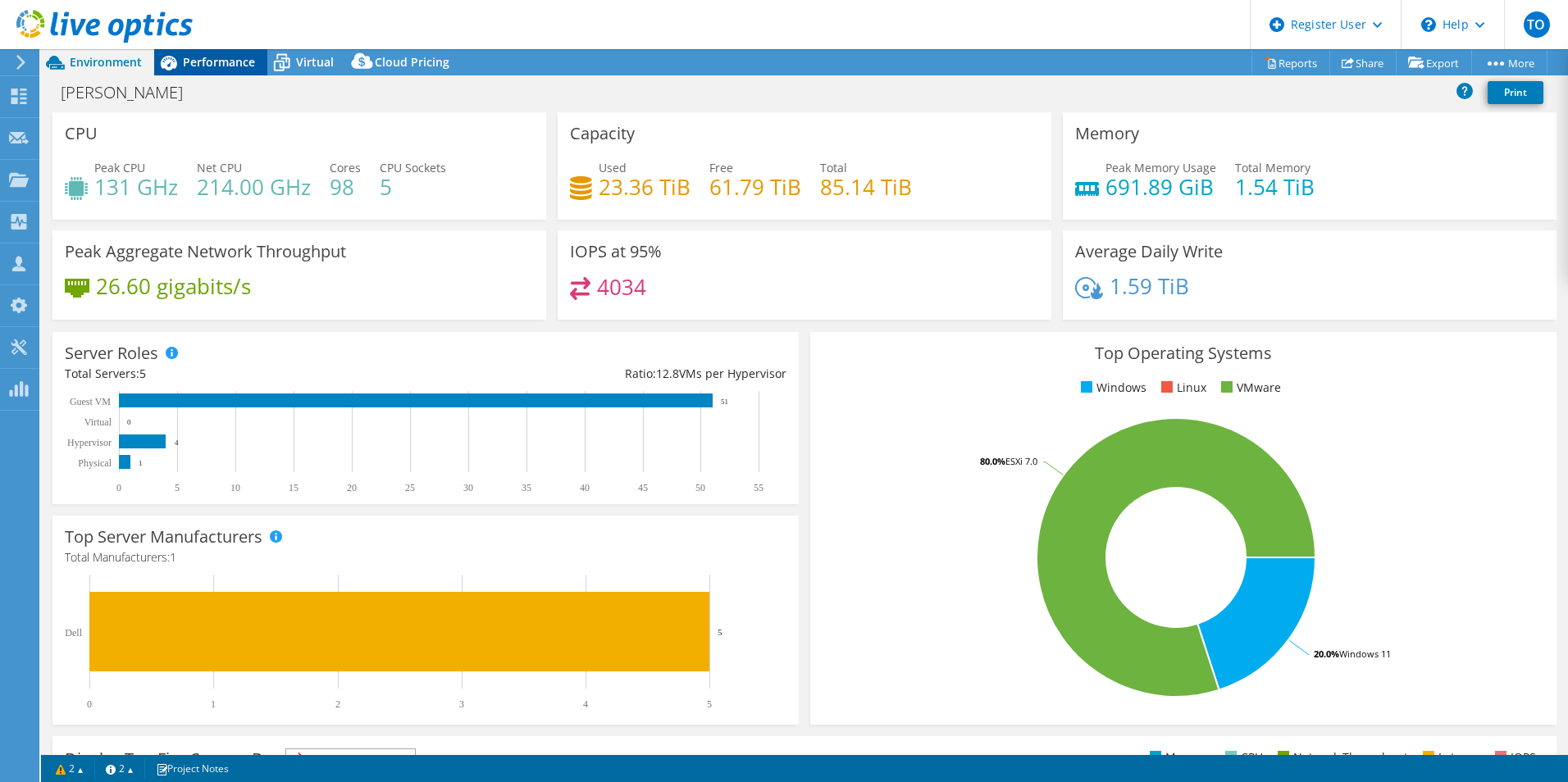
click at [235, 56] on span "Performance" at bounding box center [218, 61] width 73 height 15
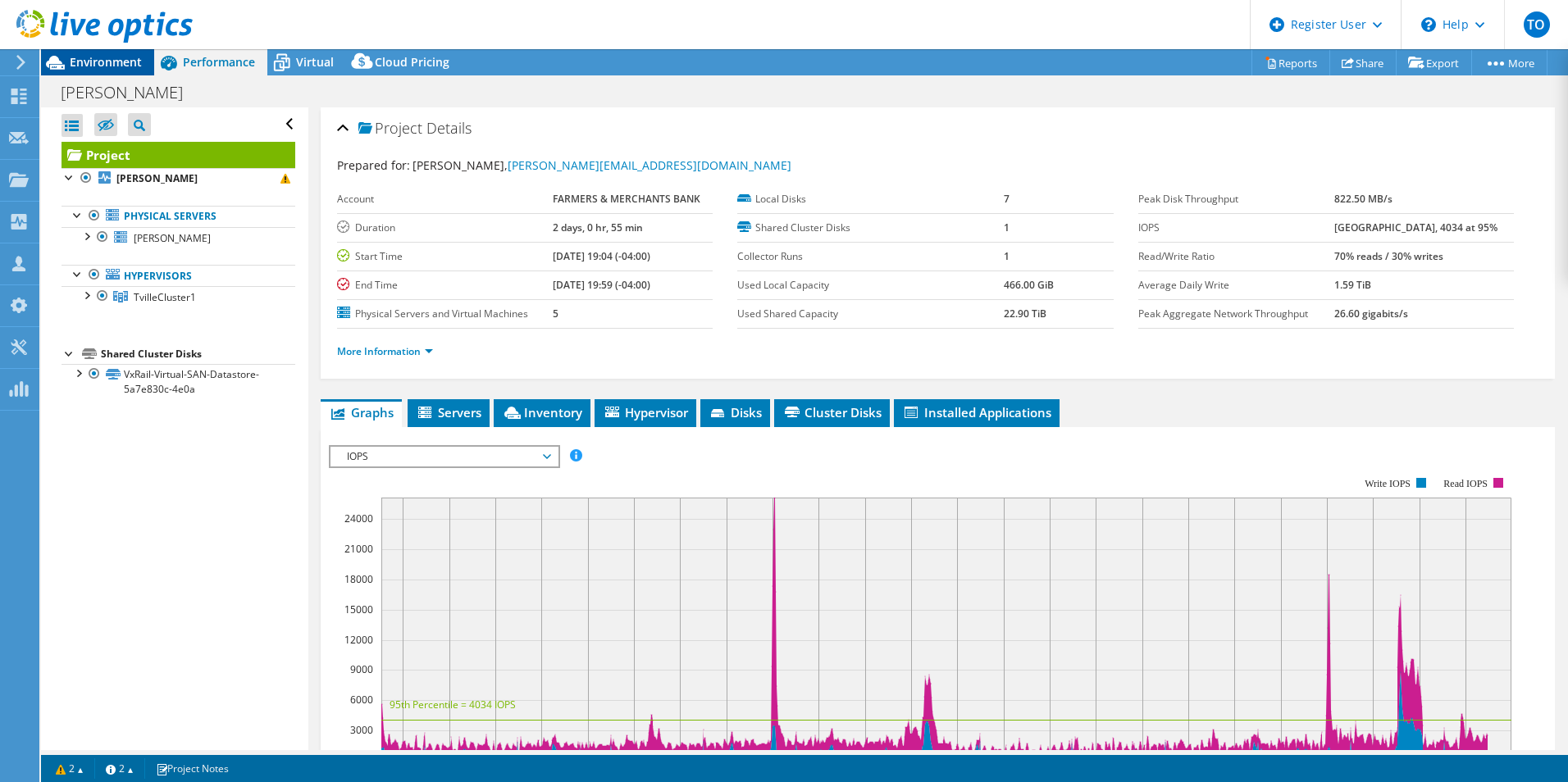
click at [74, 58] on span "Environment" at bounding box center [106, 61] width 73 height 15
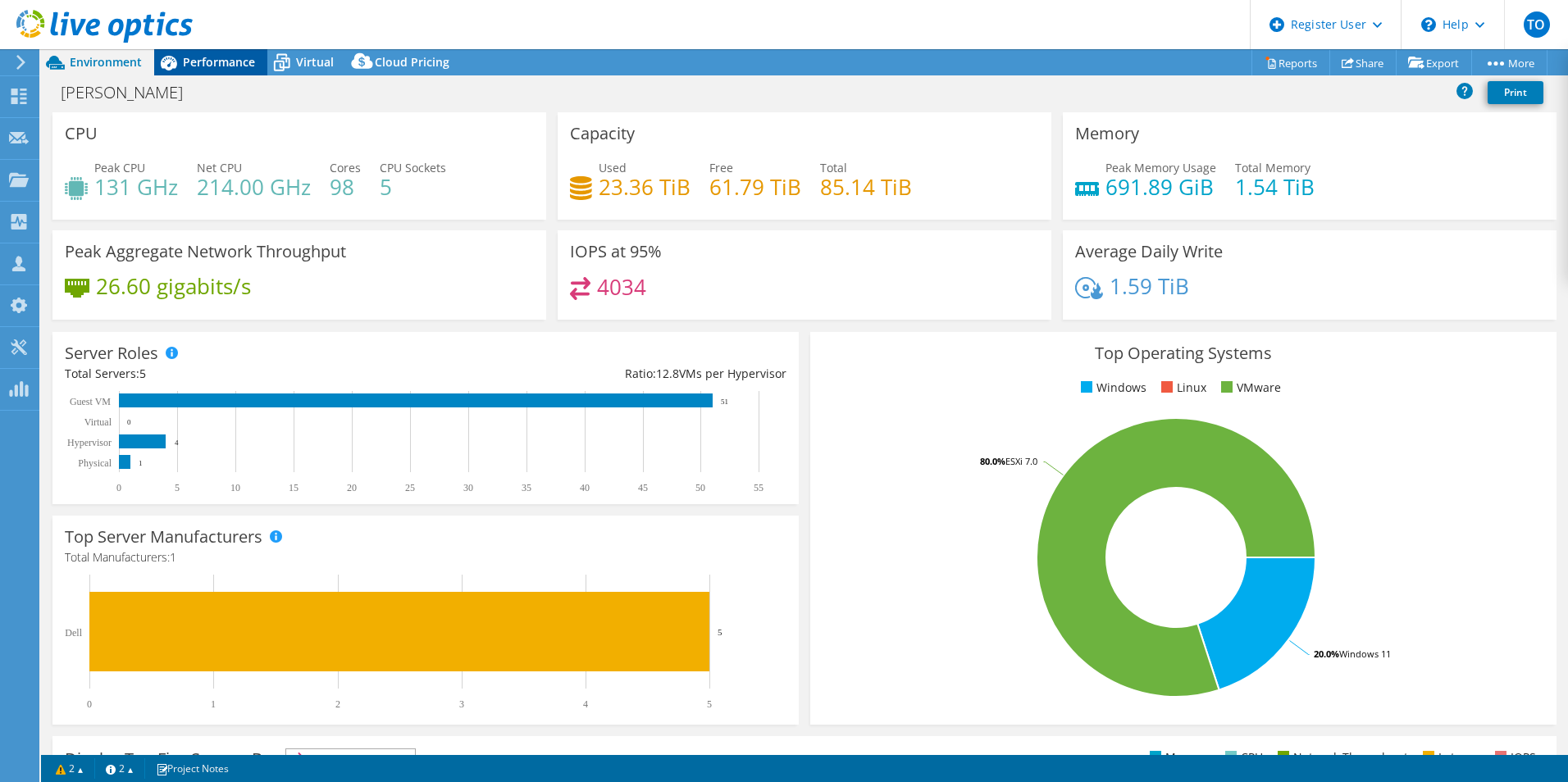
click at [246, 58] on span "Performance" at bounding box center [218, 61] width 73 height 15
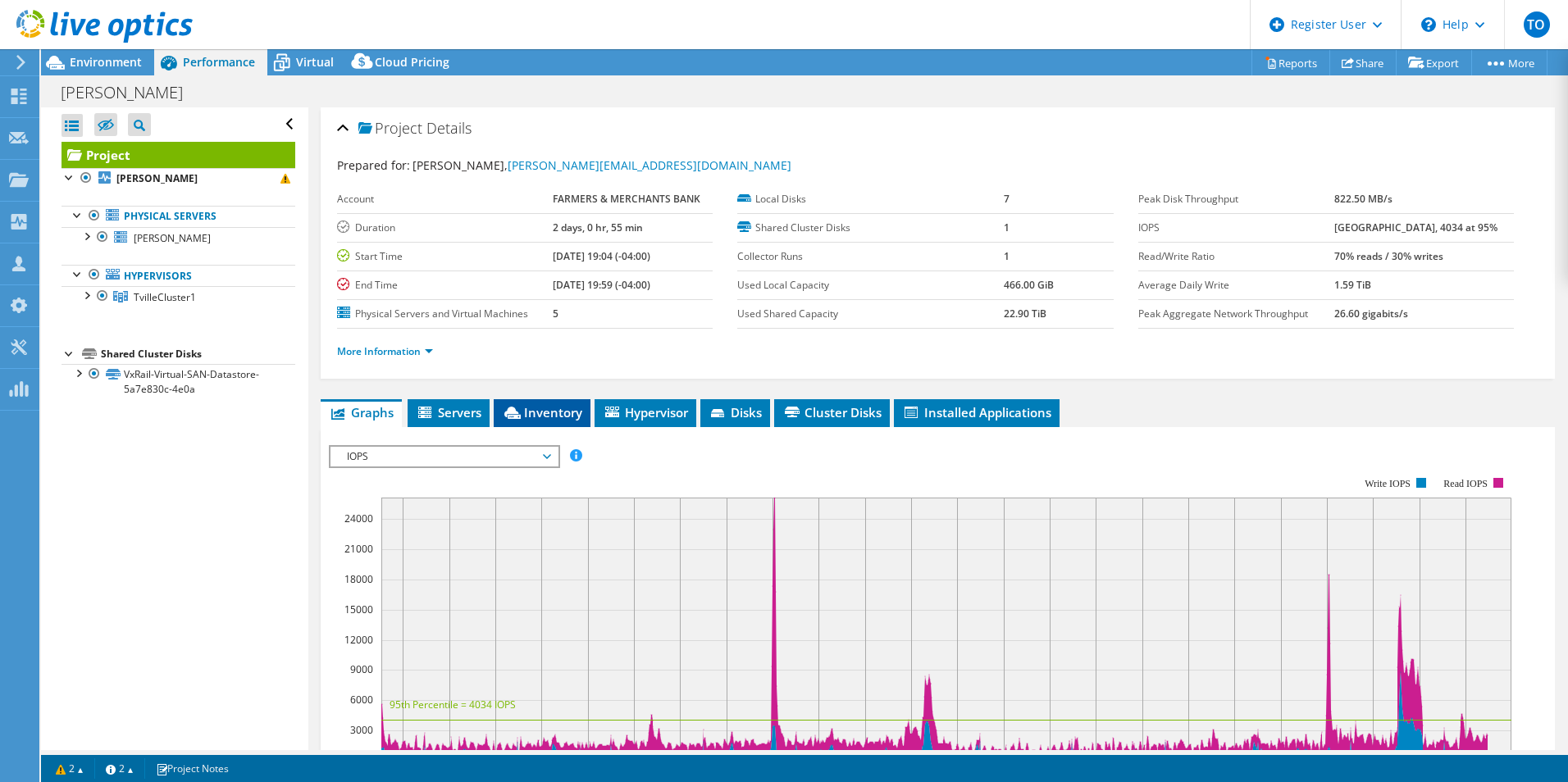
click at [579, 424] on li "Inventory" at bounding box center [542, 413] width 96 height 28
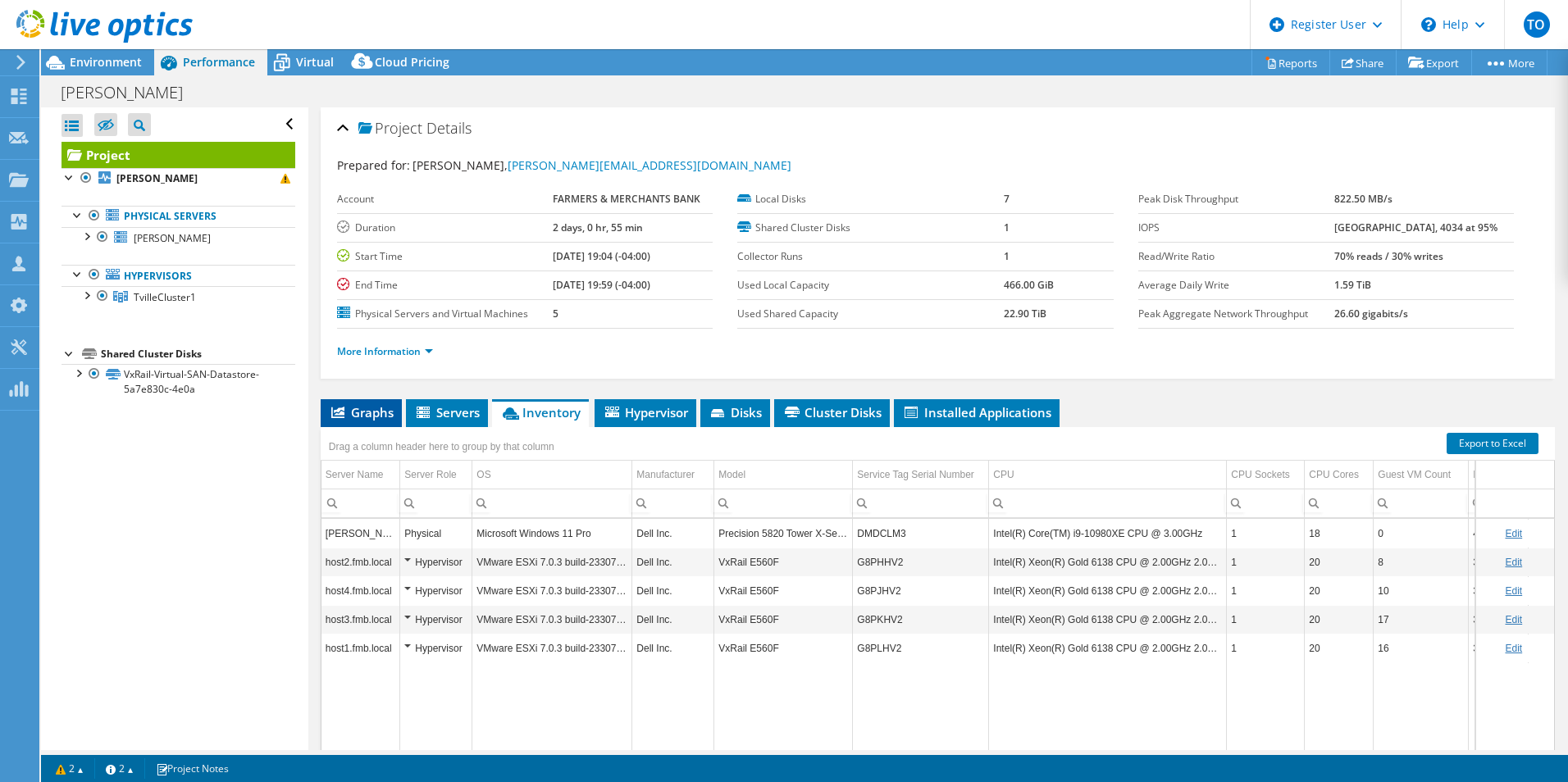
click at [392, 403] on li "Graphs" at bounding box center [361, 413] width 81 height 28
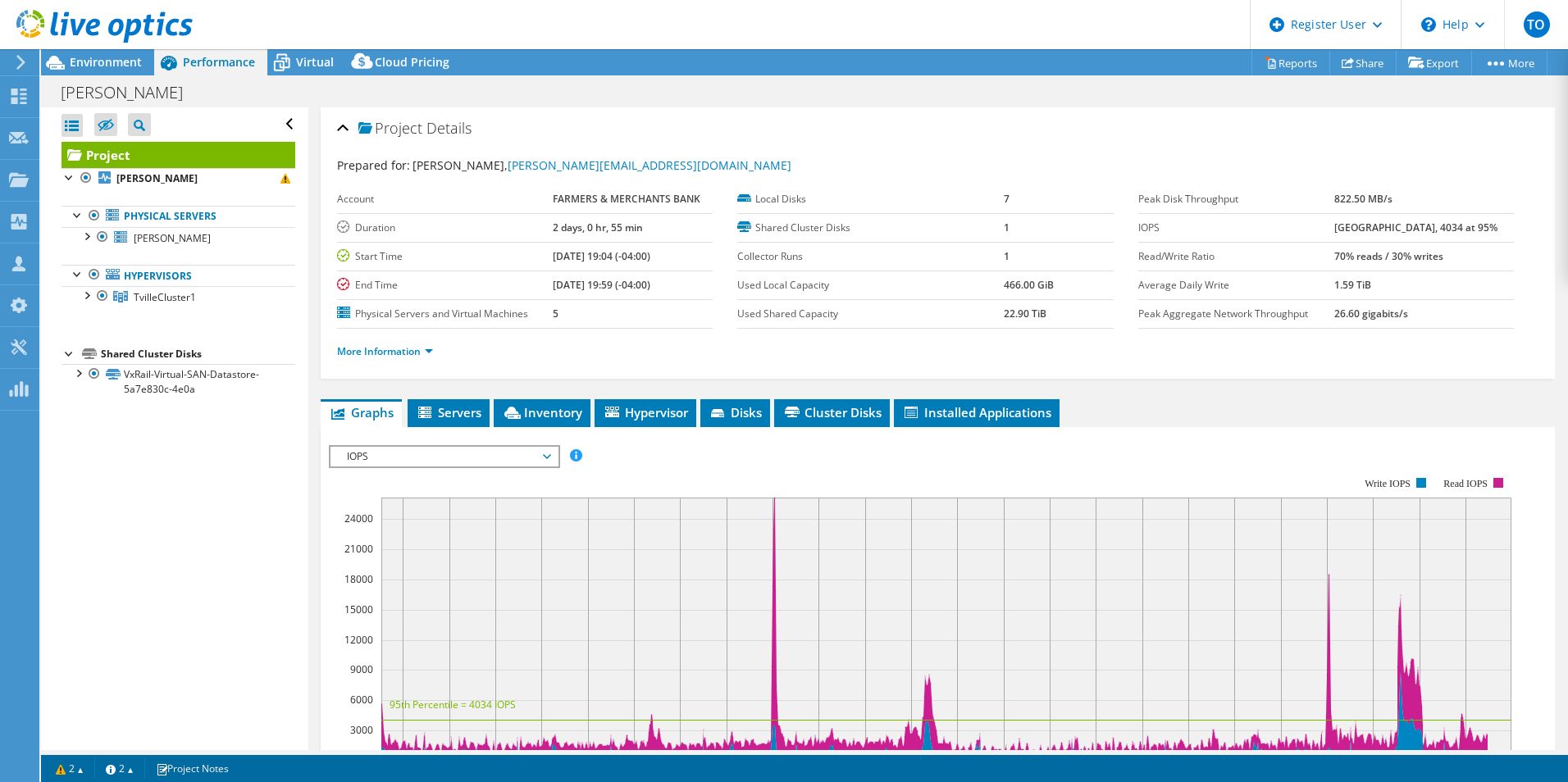
click at [399, 454] on span "IOPS" at bounding box center [444, 456] width 211 height 20
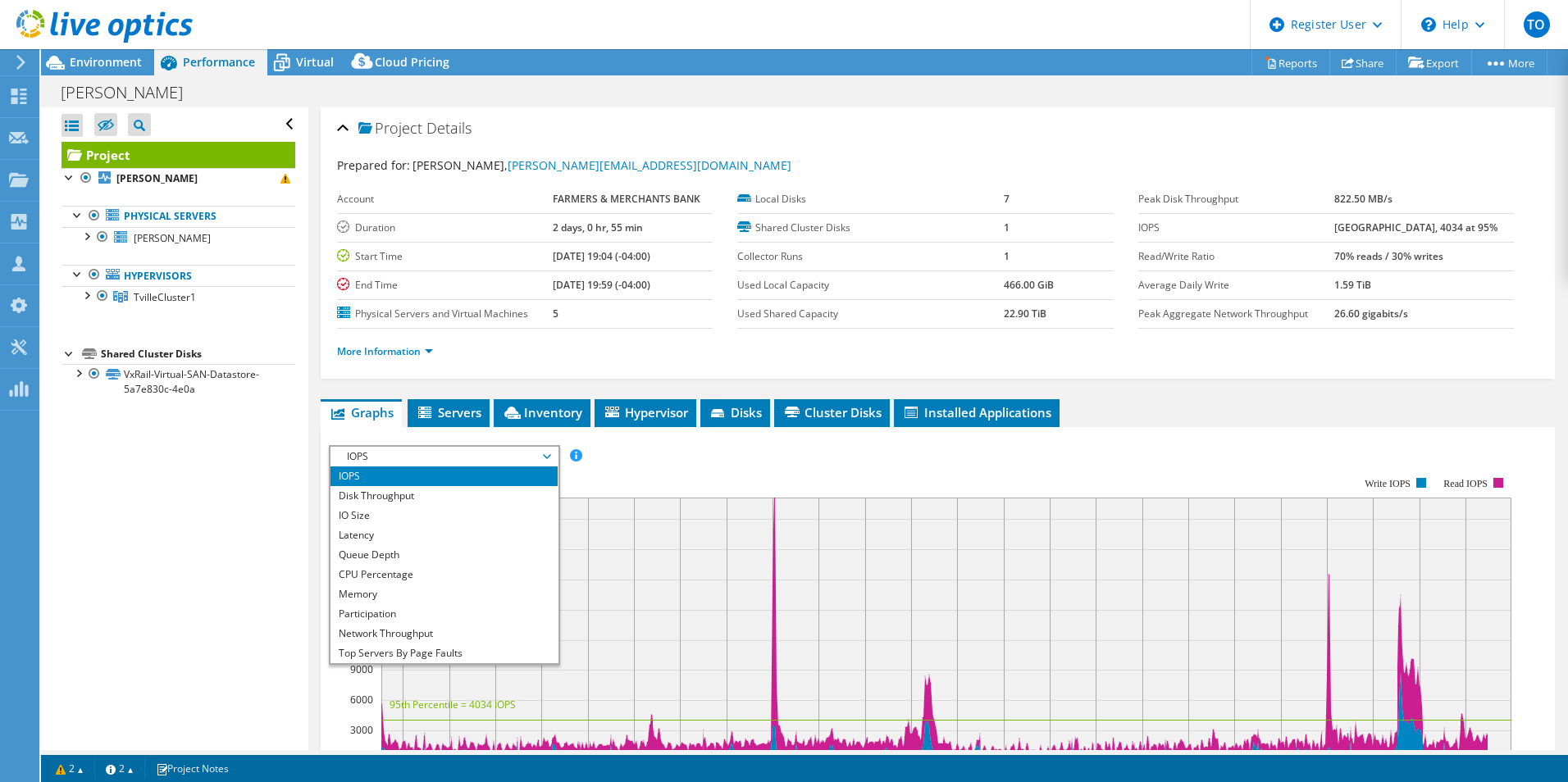
click at [684, 450] on div "IOPS Disk Throughput IO Size Latency Queue Depth CPU Percentage Memory Page Fau…" at bounding box center [938, 456] width 1218 height 22
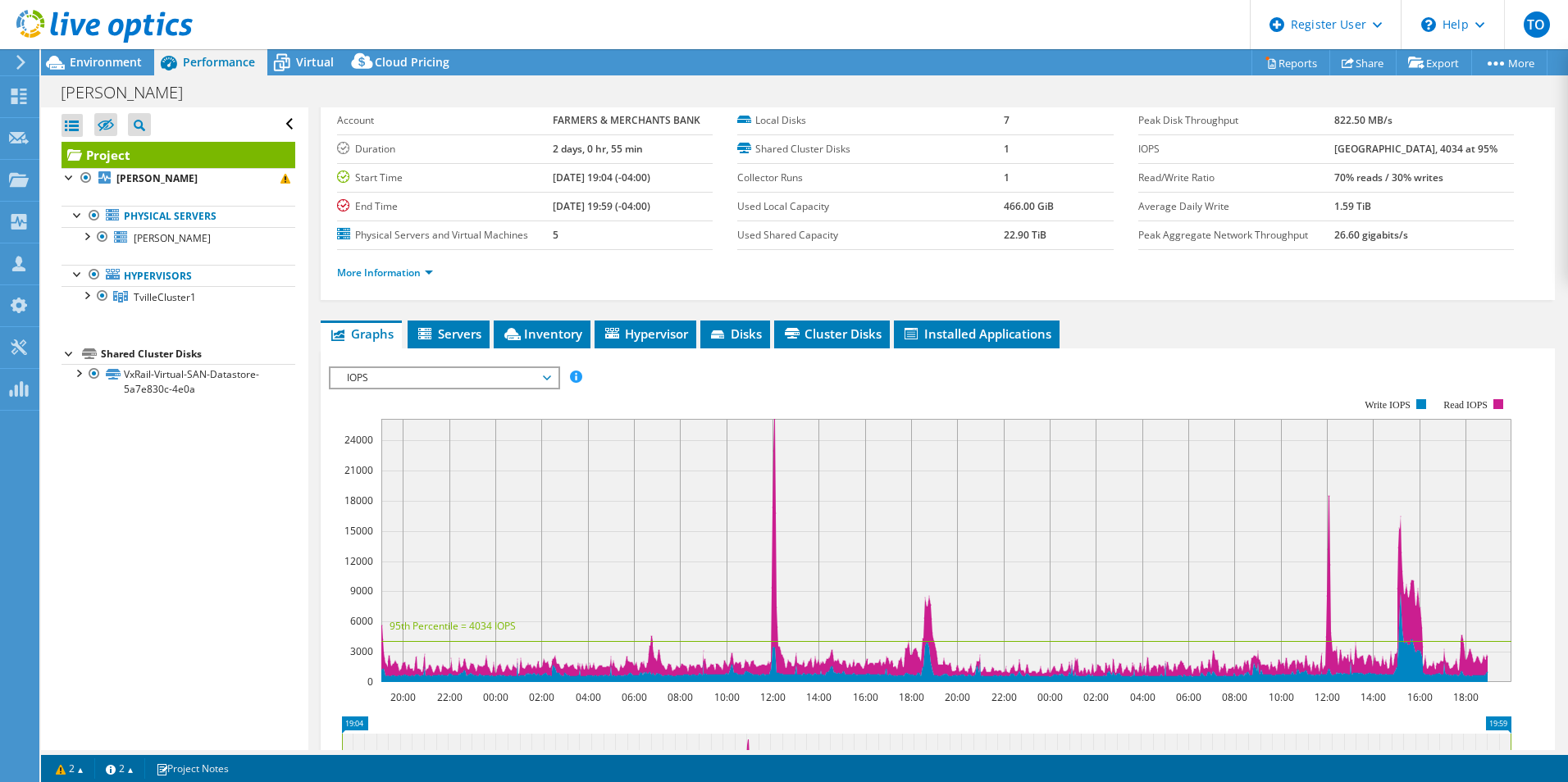
scroll to position [164, 0]
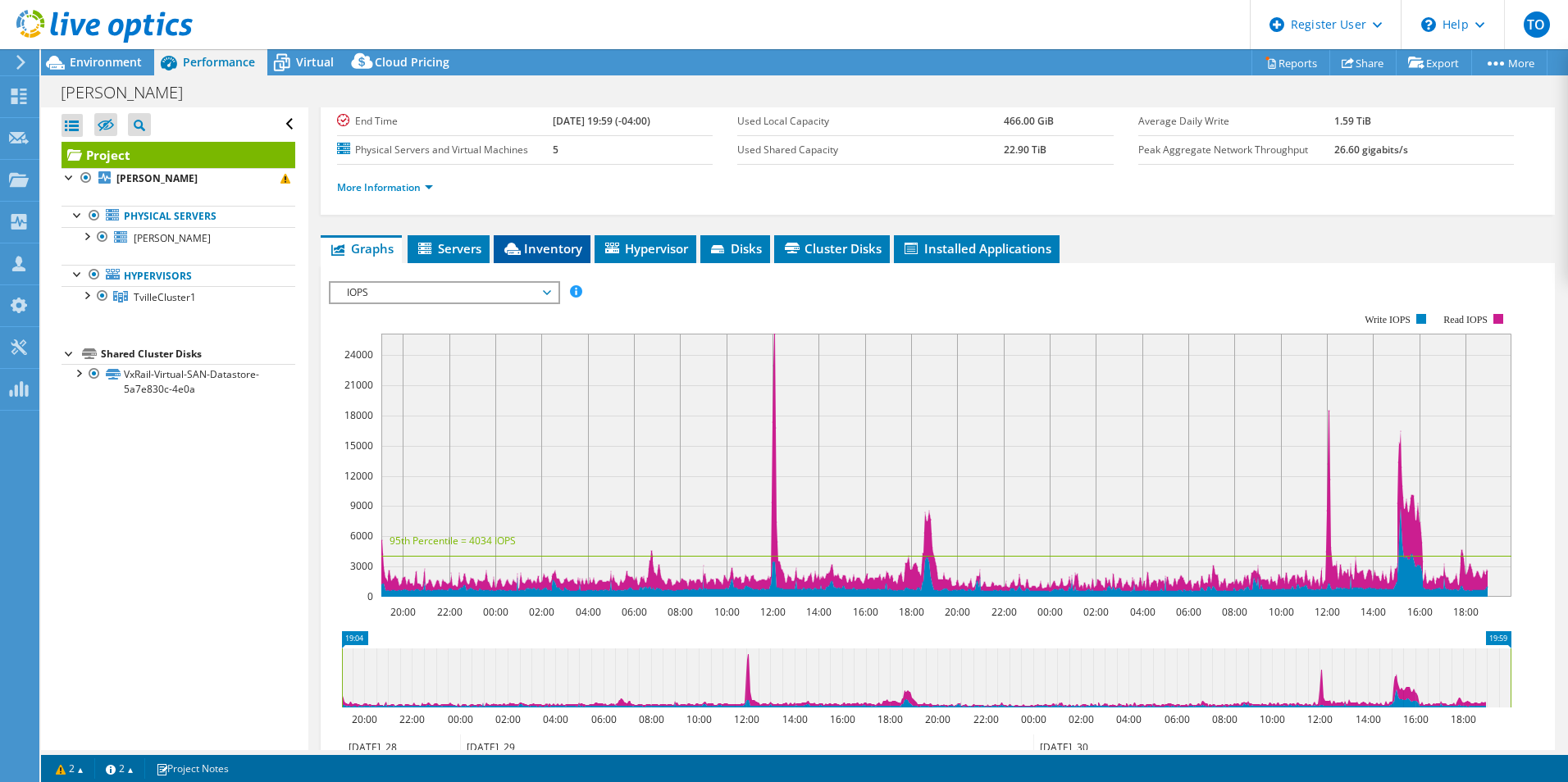
click at [539, 254] on span "Inventory" at bounding box center [542, 248] width 80 height 16
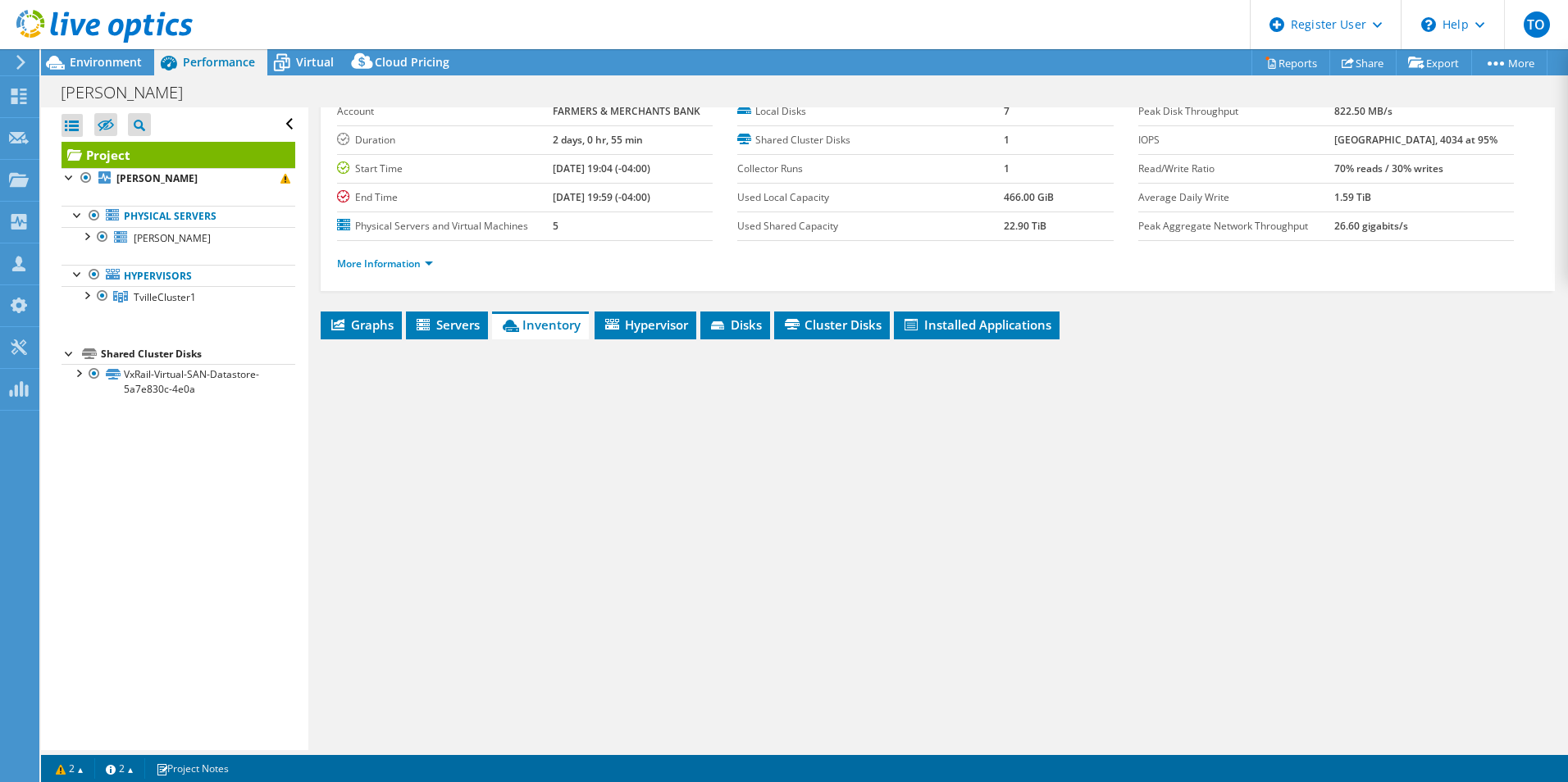
scroll to position [88, 0]
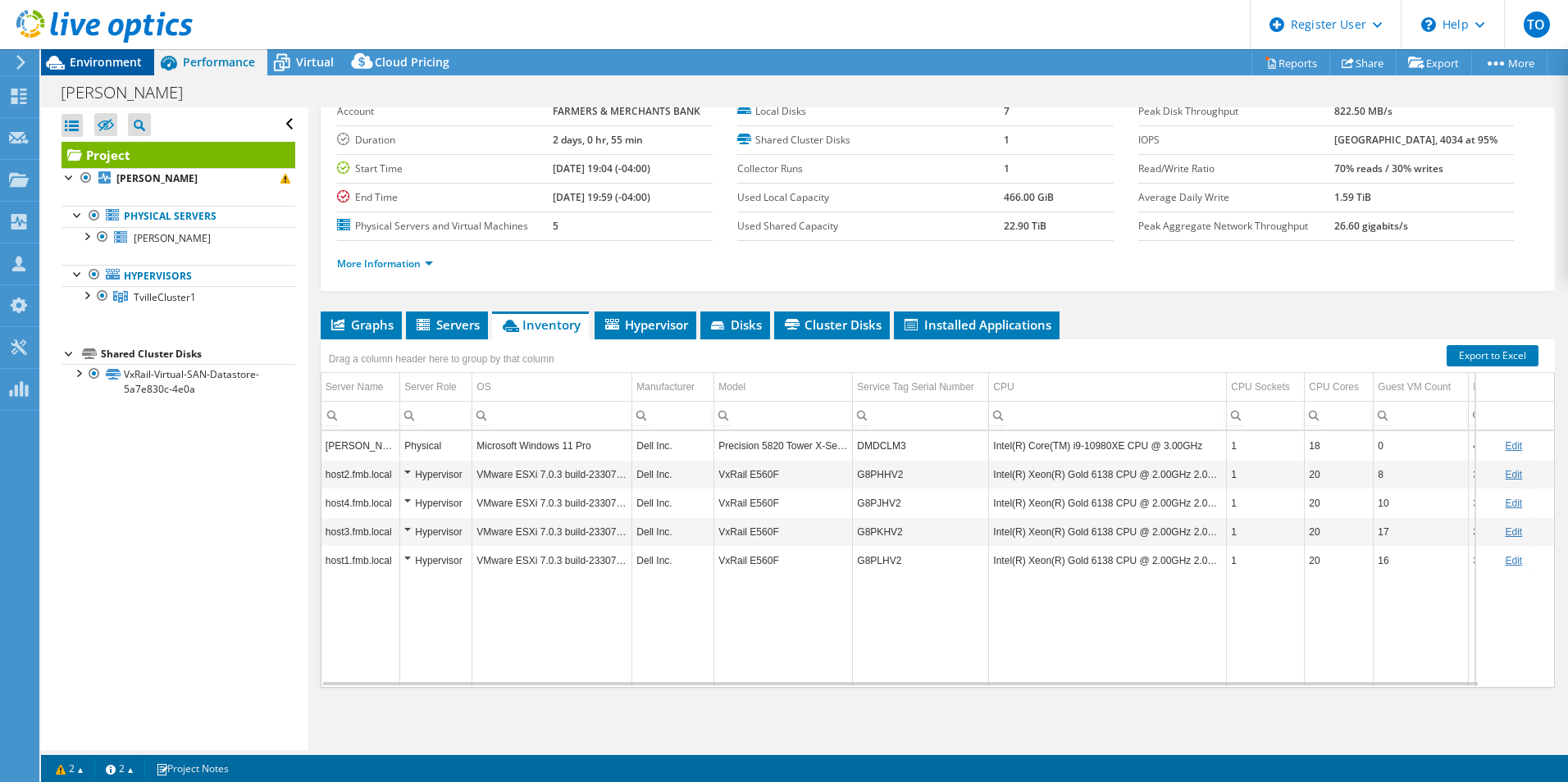
click at [131, 64] on span "Environment" at bounding box center [106, 61] width 73 height 15
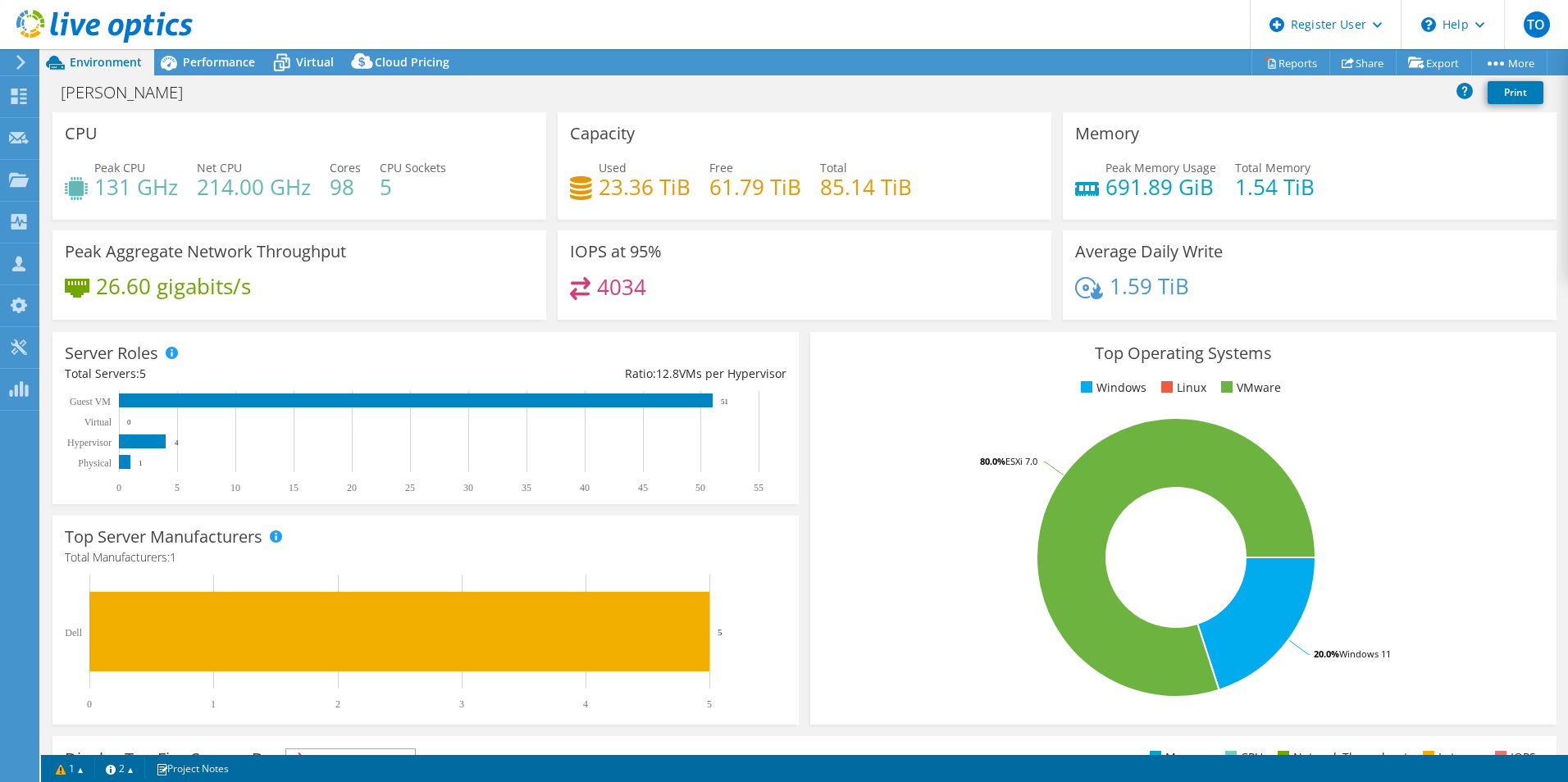
select select "USD"
